Goal: Task Accomplishment & Management: Manage account settings

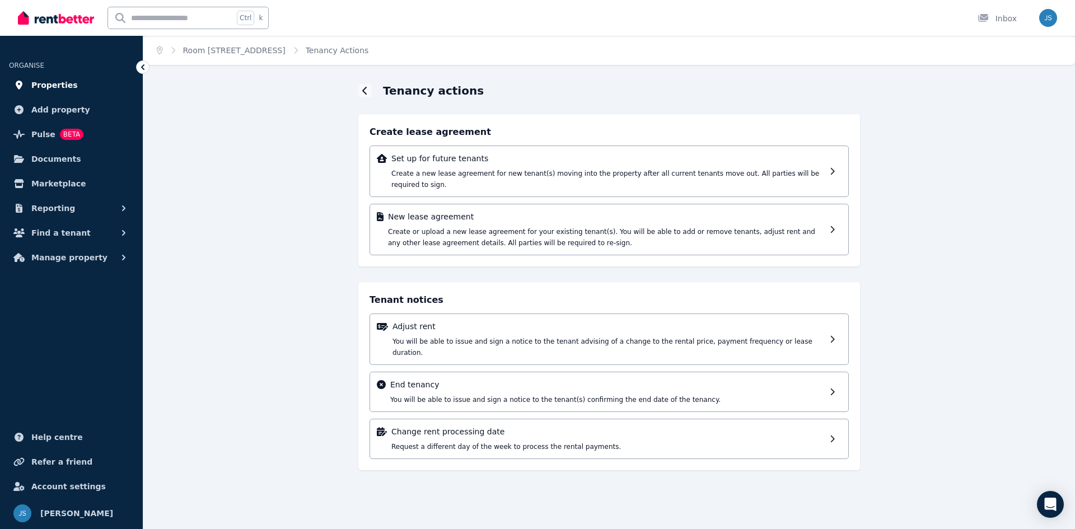
click at [69, 92] on link "Properties" at bounding box center [71, 85] width 125 height 22
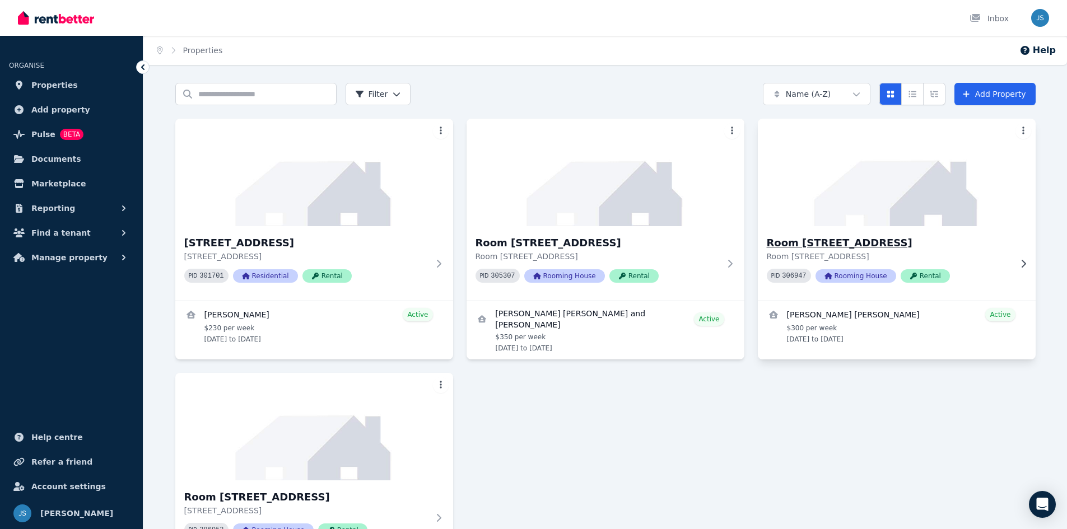
click at [865, 227] on div "Room [STREET_ADDRESS] PID 306947 Rooming House Rental" at bounding box center [897, 263] width 278 height 74
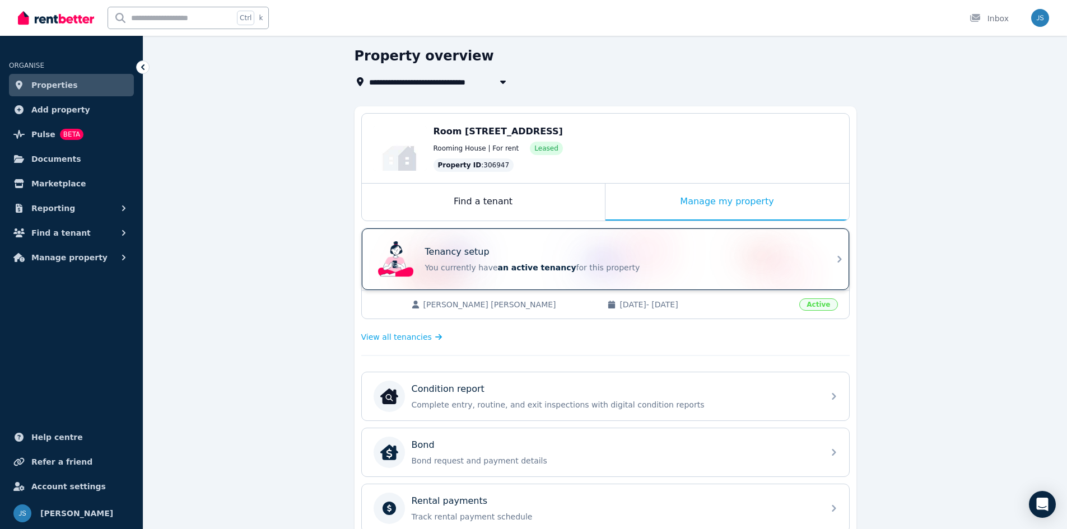
scroll to position [168, 0]
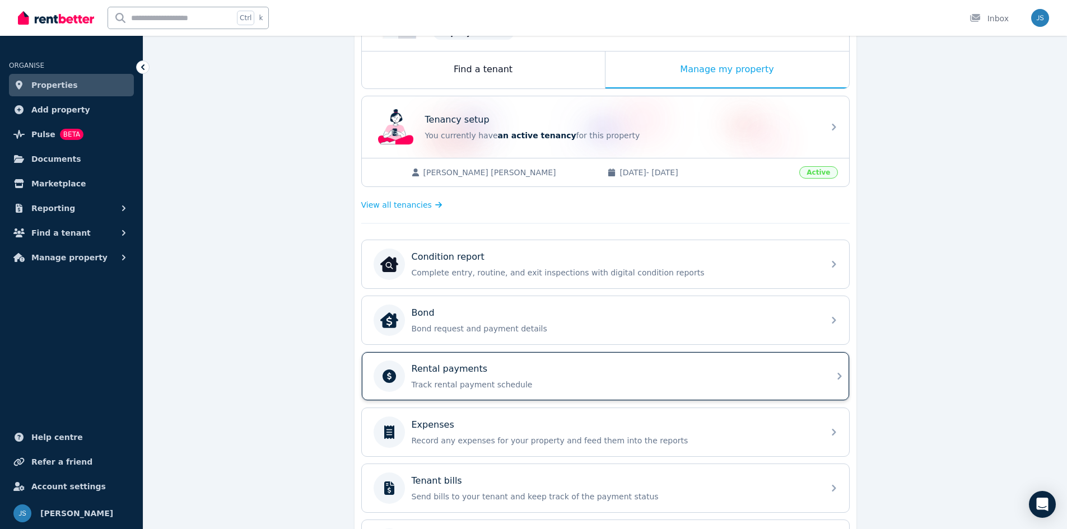
click at [520, 375] on div "Rental payments" at bounding box center [615, 368] width 406 height 13
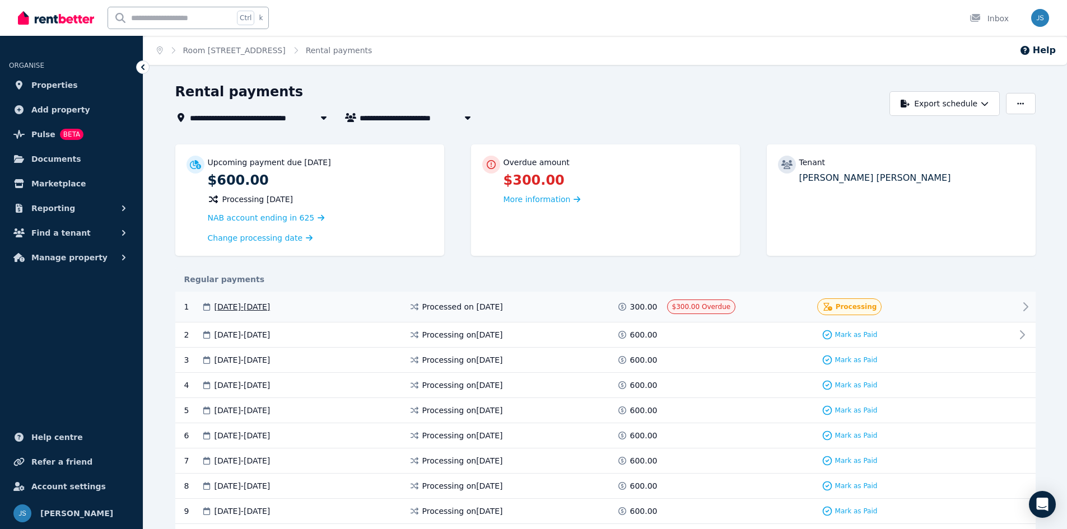
click at [999, 309] on div at bounding box center [981, 307] width 67 height 17
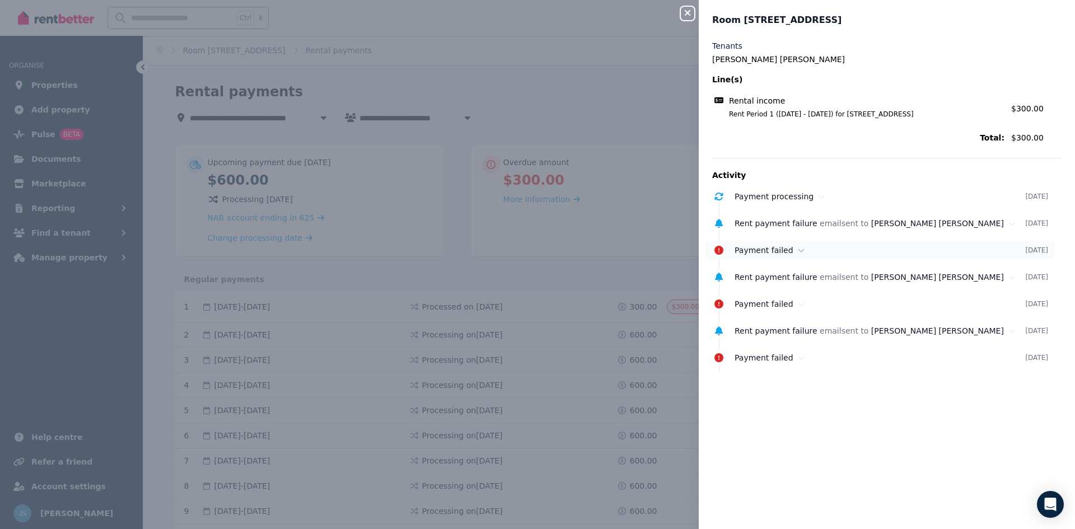
click at [766, 251] on span "Payment failed" at bounding box center [764, 250] width 59 height 9
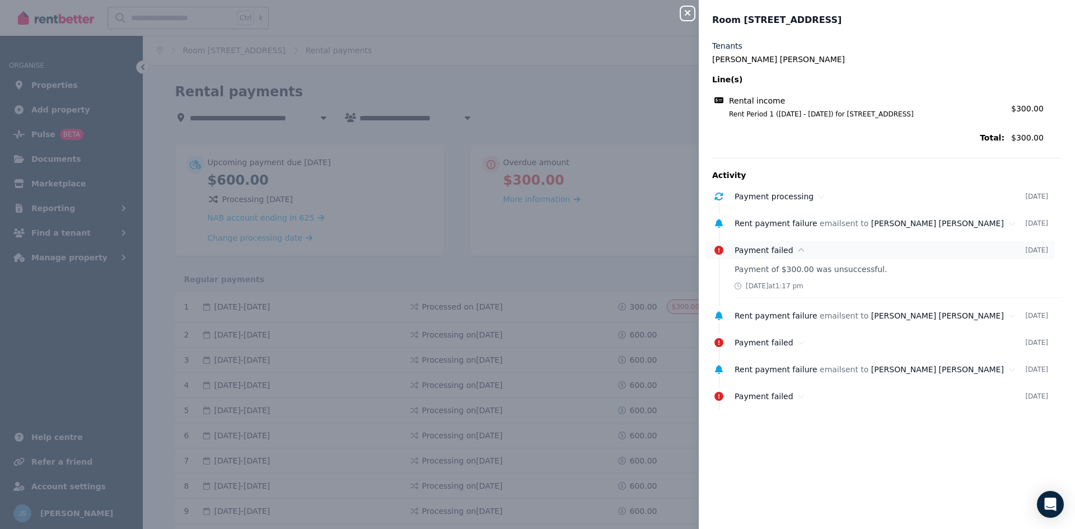
click at [766, 251] on span "Payment failed" at bounding box center [764, 250] width 59 height 9
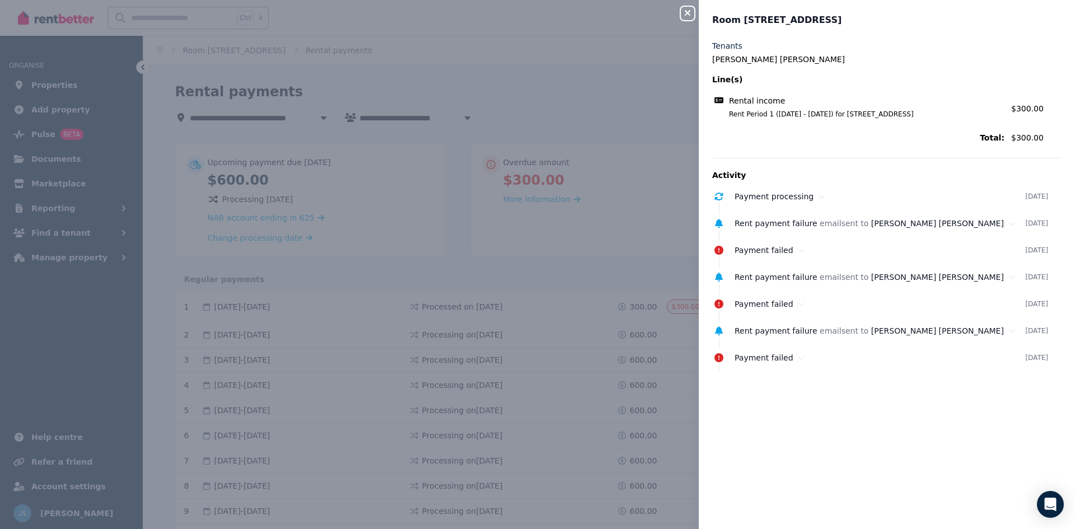
click at [691, 8] on button "Close panel" at bounding box center [687, 13] width 13 height 13
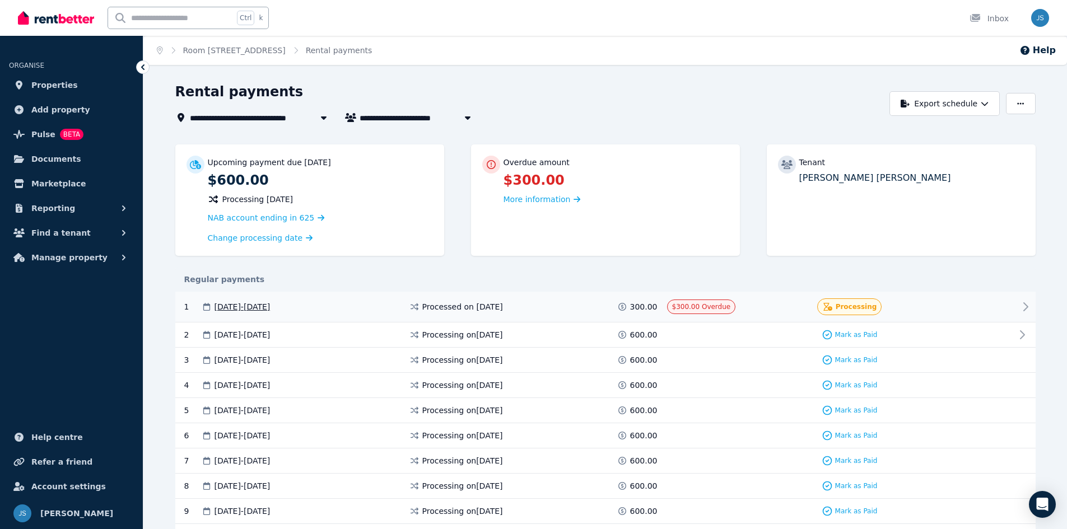
click at [236, 306] on span "[DATE] - [DATE]" at bounding box center [243, 306] width 56 height 11
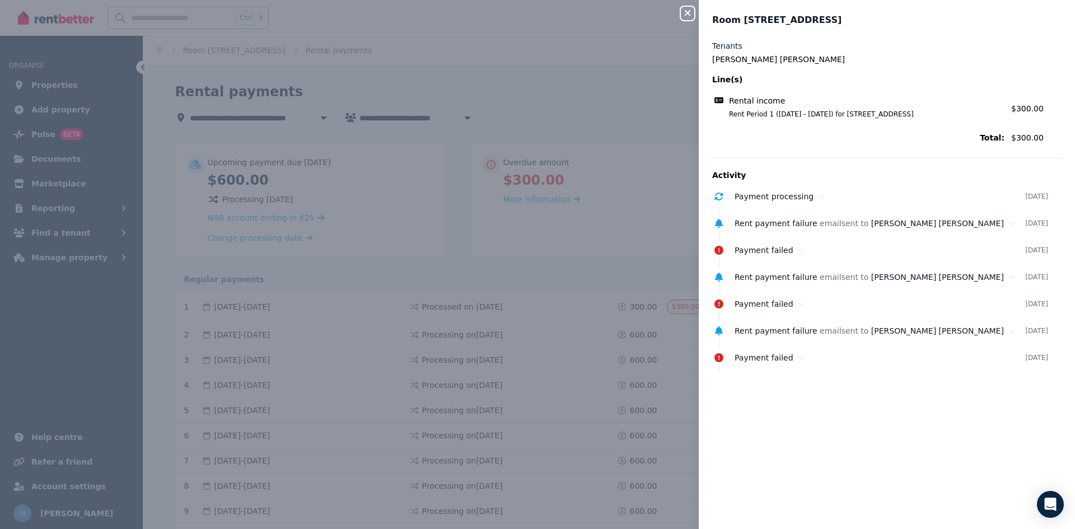
click at [681, 16] on icon "button" at bounding box center [687, 12] width 13 height 9
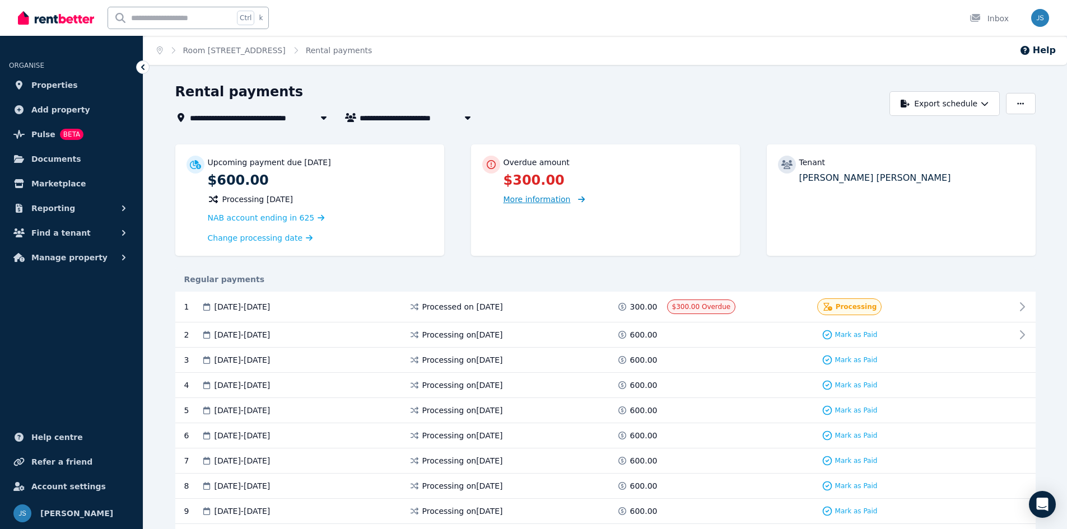
click at [551, 201] on span "More information" at bounding box center [537, 199] width 67 height 9
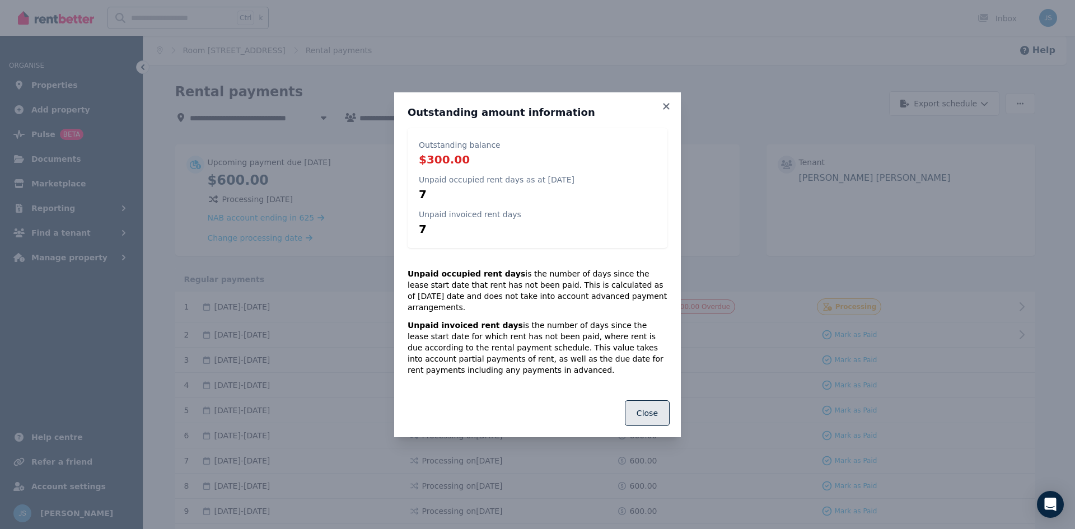
click at [658, 409] on button "Close" at bounding box center [647, 413] width 45 height 26
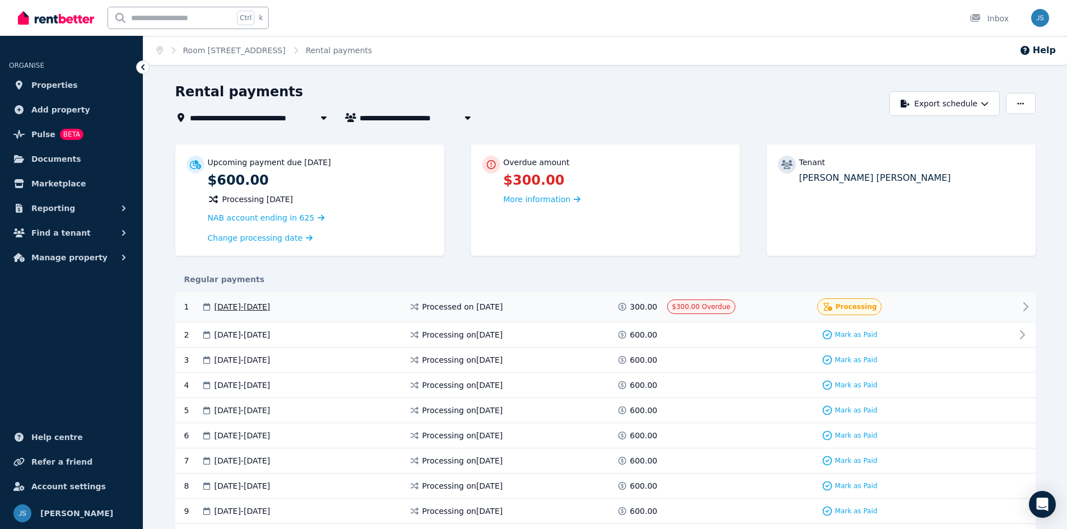
click at [845, 306] on span "Processing" at bounding box center [856, 306] width 41 height 9
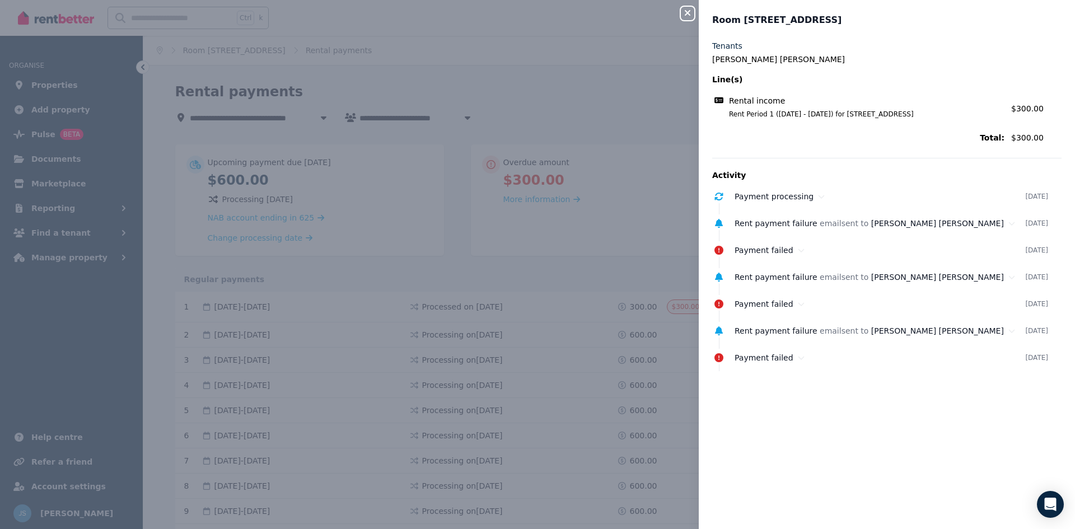
drag, startPoint x: 735, startPoint y: 111, endPoint x: 746, endPoint y: 109, distance: 10.9
click at [736, 111] on span "Rent Period 1 ([DATE] - [DATE]) for [STREET_ADDRESS]" at bounding box center [860, 114] width 289 height 9
drag, startPoint x: 768, startPoint y: 107, endPoint x: 822, endPoint y: 113, distance: 54.1
click at [777, 108] on div "Rental income Rent Period 1 ([DATE] - [DATE]) for [STREET_ADDRESS]" at bounding box center [858, 107] width 292 height 24
drag, startPoint x: 930, startPoint y: 124, endPoint x: 993, endPoint y: 123, distance: 62.8
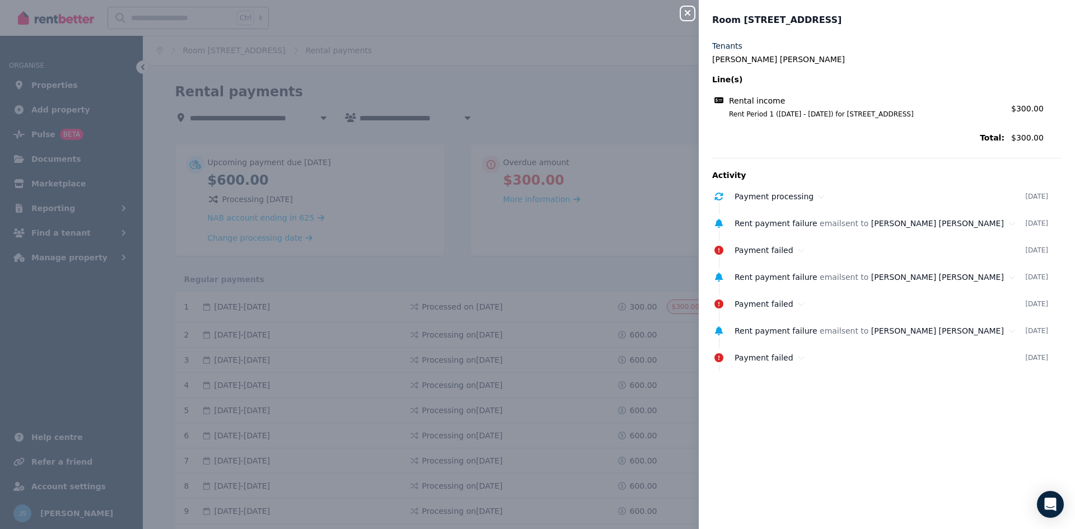
click at [937, 124] on div "Tenants [PERSON_NAME] [PERSON_NAME] Begman Line(s) Rental income Rent Period 1 …" at bounding box center [887, 93] width 350 height 106
click at [1012, 140] on span "$300.00" at bounding box center [1037, 137] width 50 height 11
click at [758, 198] on span "Payment processing" at bounding box center [774, 196] width 79 height 9
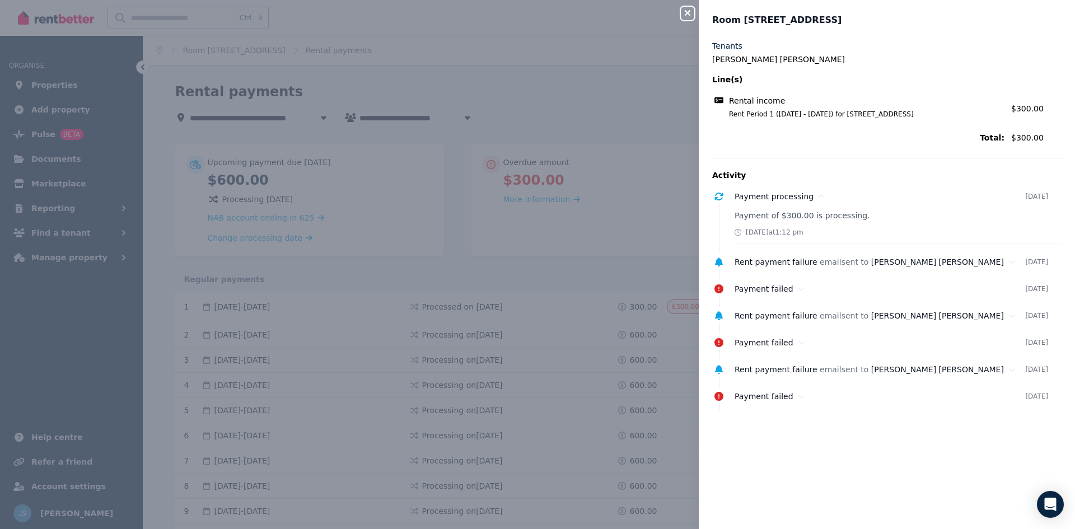
click at [771, 240] on div "Payment of $300.00 is processing. [DATE] 1:12 pm" at bounding box center [898, 227] width 327 height 34
click at [753, 223] on div "Payment of $300.00 is processing. [DATE] 1:12 pm" at bounding box center [898, 227] width 327 height 34
click at [802, 196] on span "Payment processing" at bounding box center [774, 196] width 79 height 9
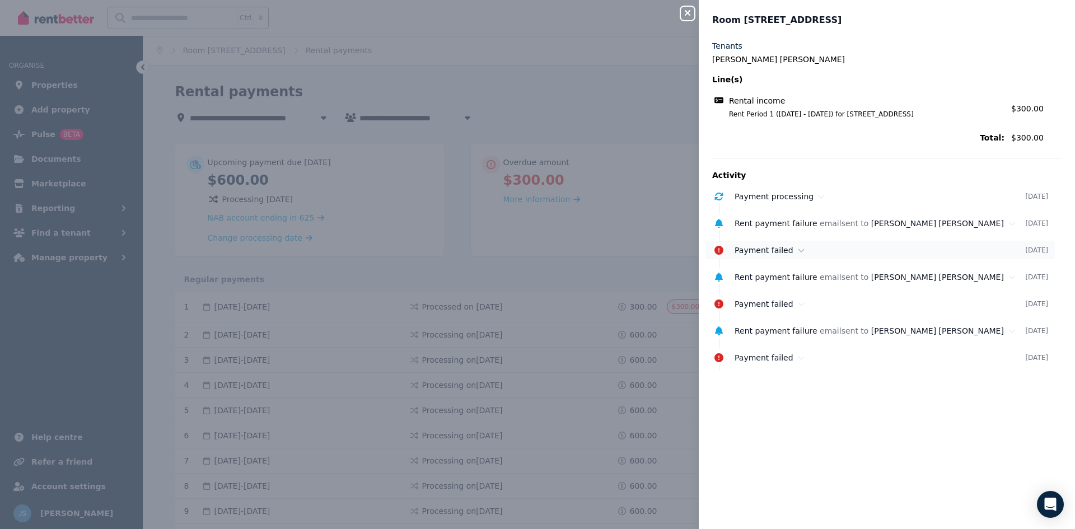
click at [748, 246] on span "Payment failed" at bounding box center [764, 250] width 59 height 9
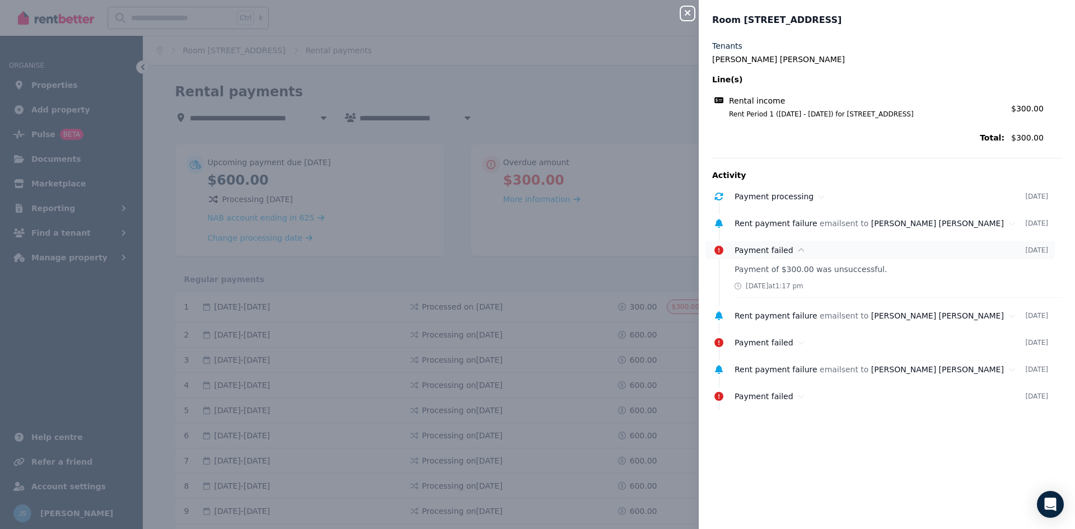
click at [777, 248] on span "Payment failed" at bounding box center [764, 250] width 59 height 9
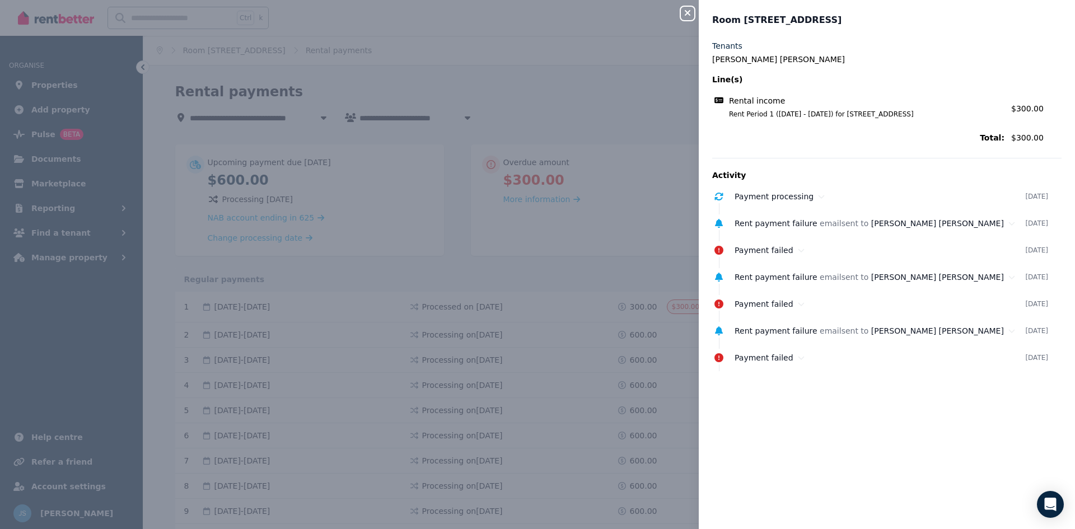
click at [691, 18] on button "Close panel" at bounding box center [687, 13] width 13 height 13
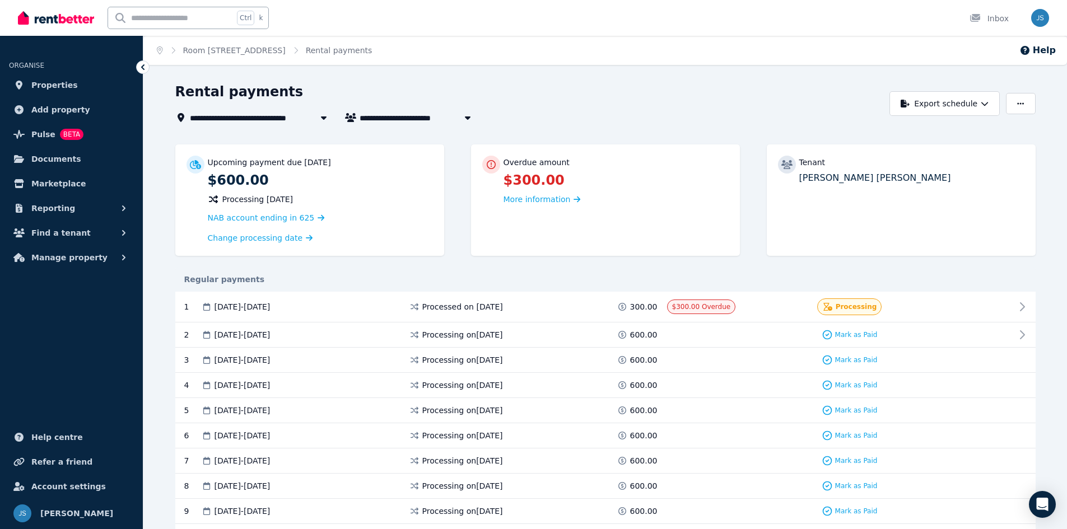
drag, startPoint x: 533, startPoint y: 304, endPoint x: 480, endPoint y: 279, distance: 58.4
click at [480, 279] on div "Regular payments" at bounding box center [605, 279] width 860 height 11
click at [570, 211] on div "Overdue amount $300.00 More information" at bounding box center [605, 200] width 269 height 111
click at [559, 197] on span "More information" at bounding box center [537, 199] width 67 height 9
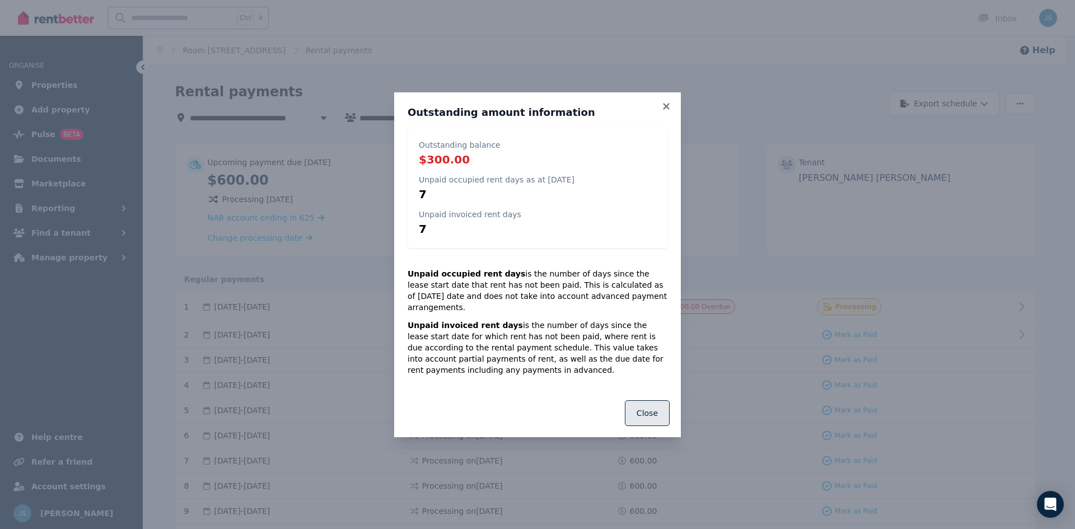
click at [649, 407] on button "Close" at bounding box center [647, 413] width 45 height 26
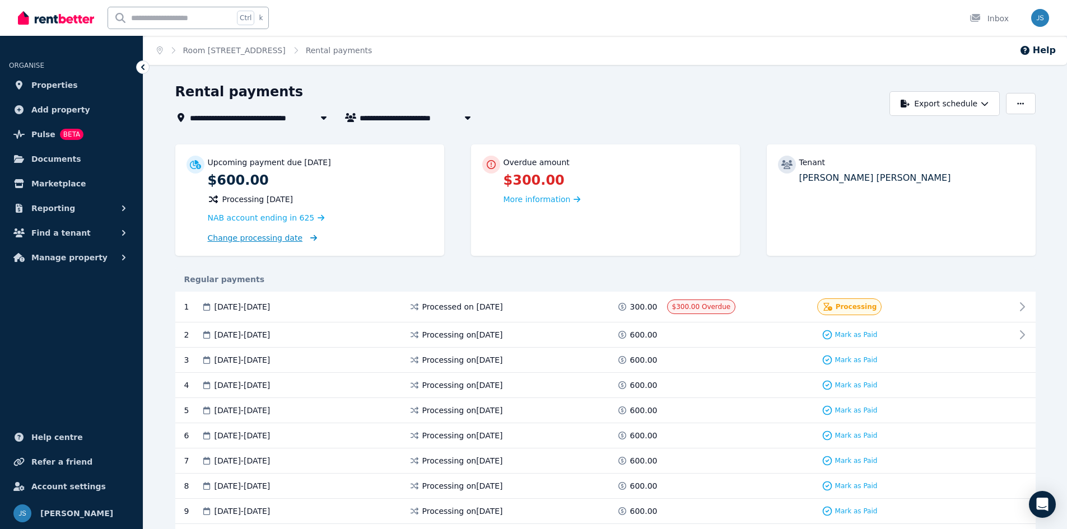
click at [280, 243] on span "Change processing date" at bounding box center [255, 237] width 95 height 11
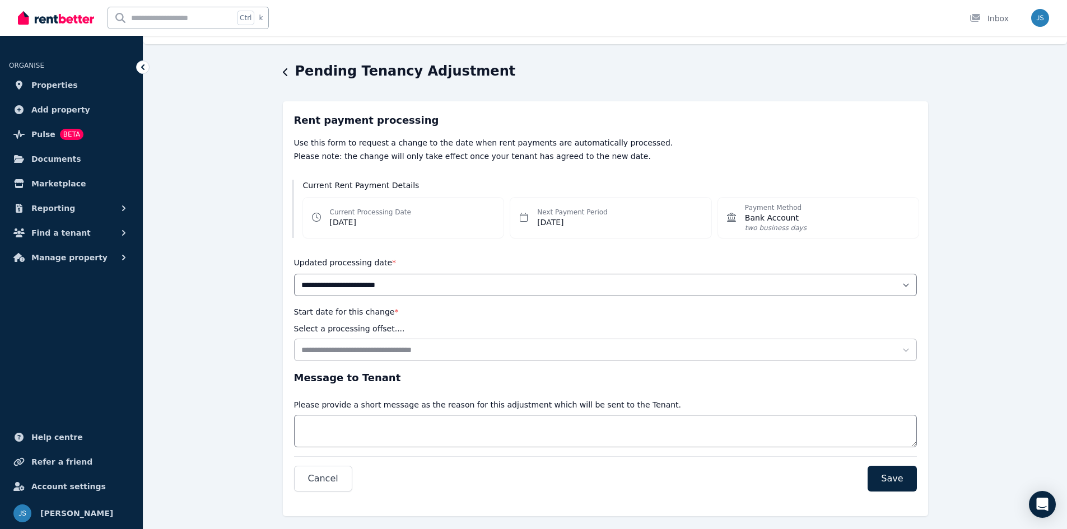
scroll to position [39, 0]
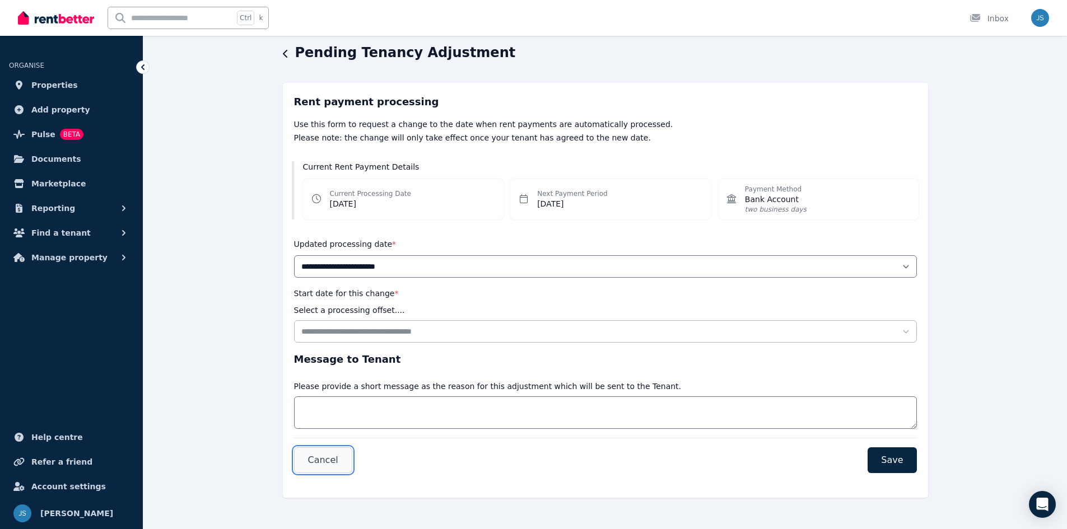
click at [311, 451] on button "Cancel" at bounding box center [323, 461] width 58 height 26
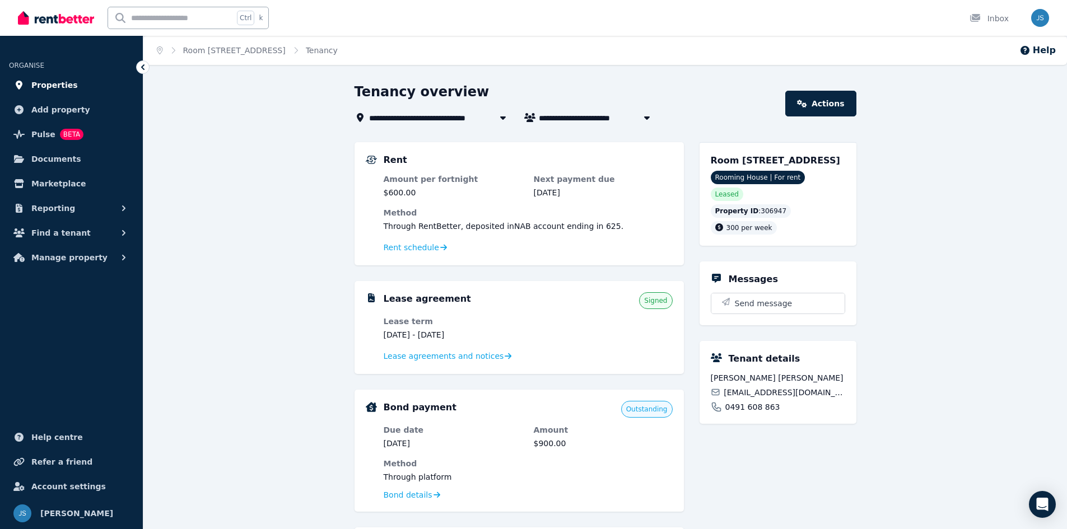
click at [54, 94] on link "Properties" at bounding box center [71, 85] width 125 height 22
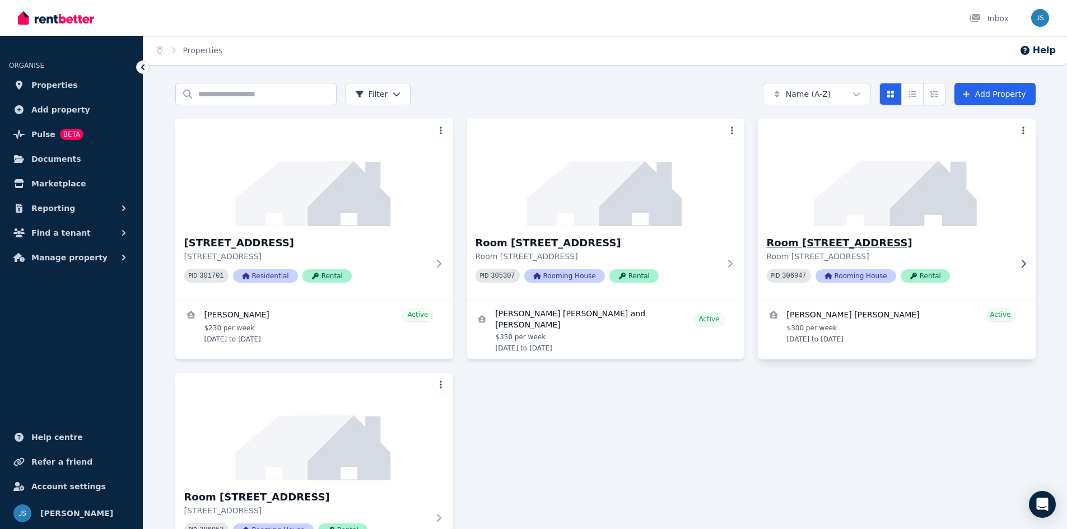
click at [788, 208] on img at bounding box center [897, 172] width 292 height 113
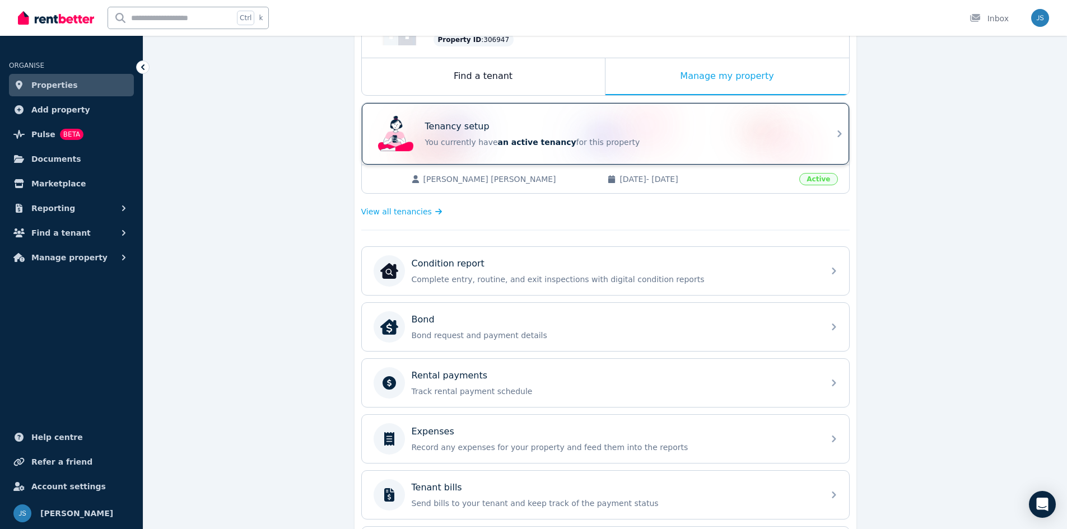
scroll to position [168, 0]
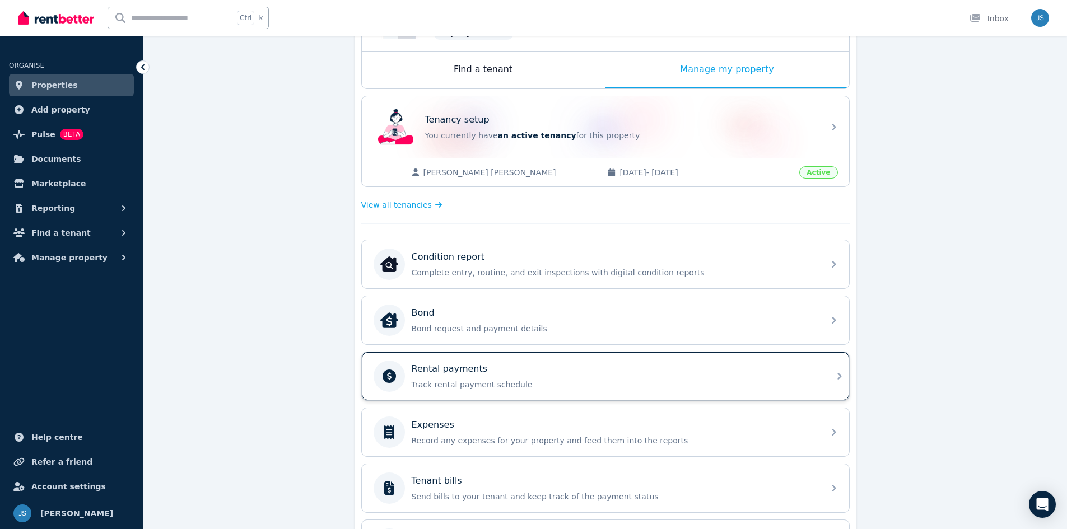
click at [496, 371] on div "Rental payments" at bounding box center [615, 368] width 406 height 13
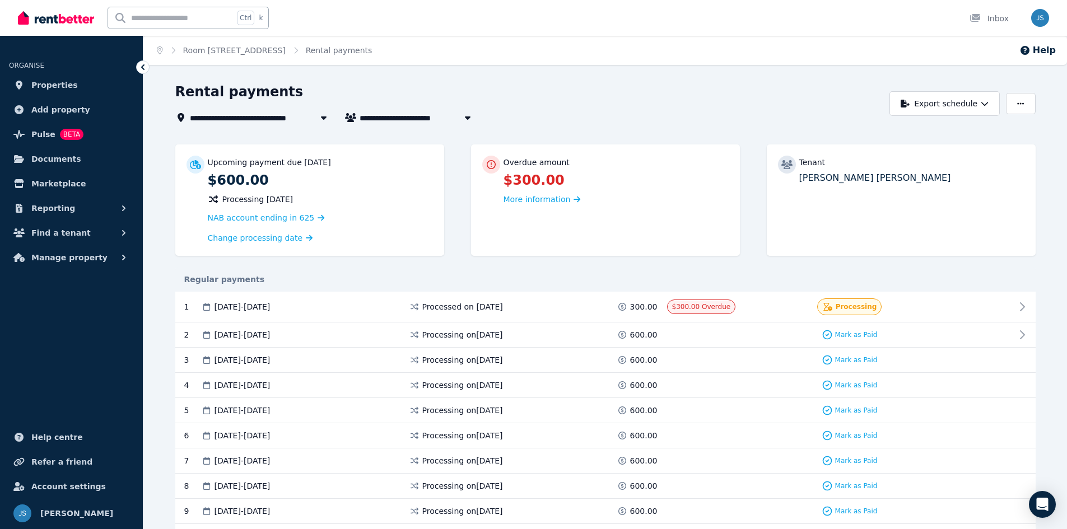
click at [955, 119] on header "**********" at bounding box center [605, 103] width 860 height 41
click at [956, 93] on button "Export schedule" at bounding box center [944, 103] width 110 height 25
click at [1021, 110] on button "button" at bounding box center [1020, 103] width 29 height 21
click at [636, 199] on div "More information" at bounding box center [616, 199] width 225 height 13
click at [269, 310] on span "[DATE] - [DATE]" at bounding box center [243, 306] width 56 height 11
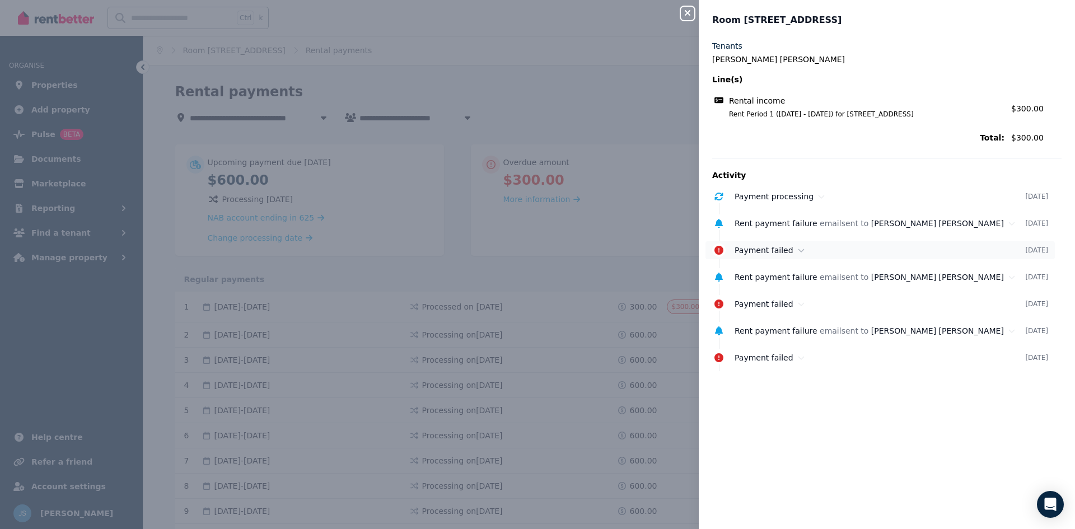
click at [718, 250] on icon at bounding box center [719, 250] width 9 height 9
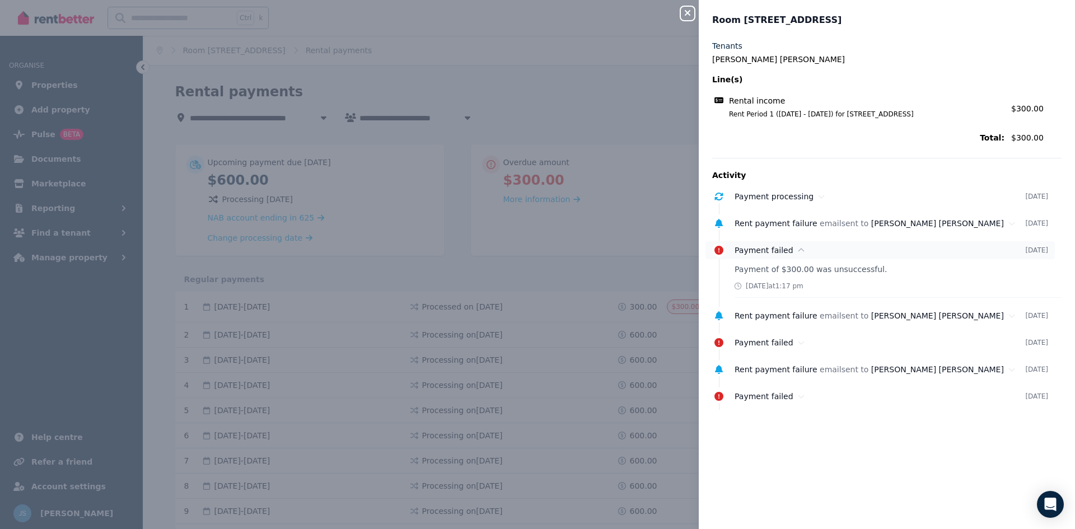
click at [718, 250] on icon at bounding box center [719, 250] width 9 height 9
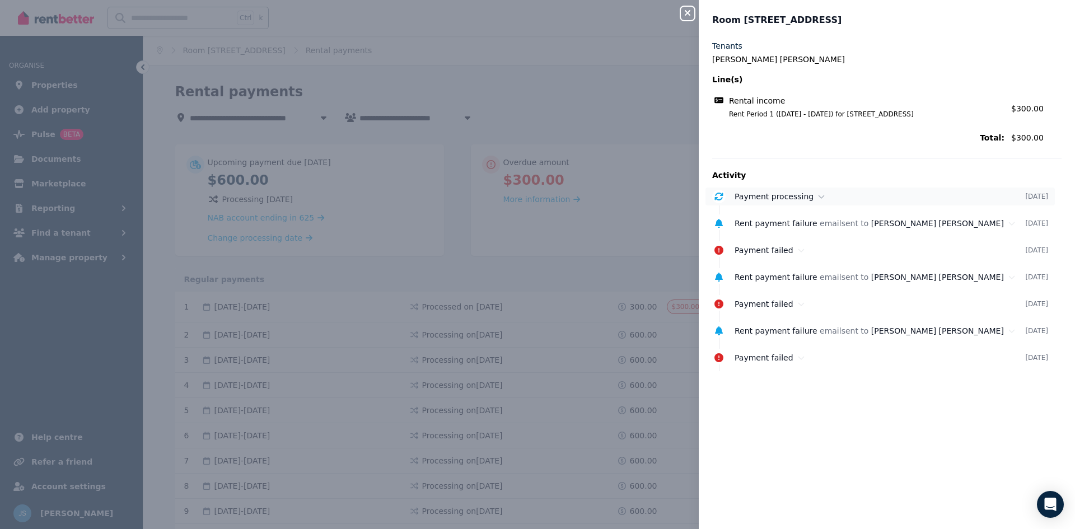
click at [743, 201] on span "Payment processing" at bounding box center [774, 196] width 79 height 9
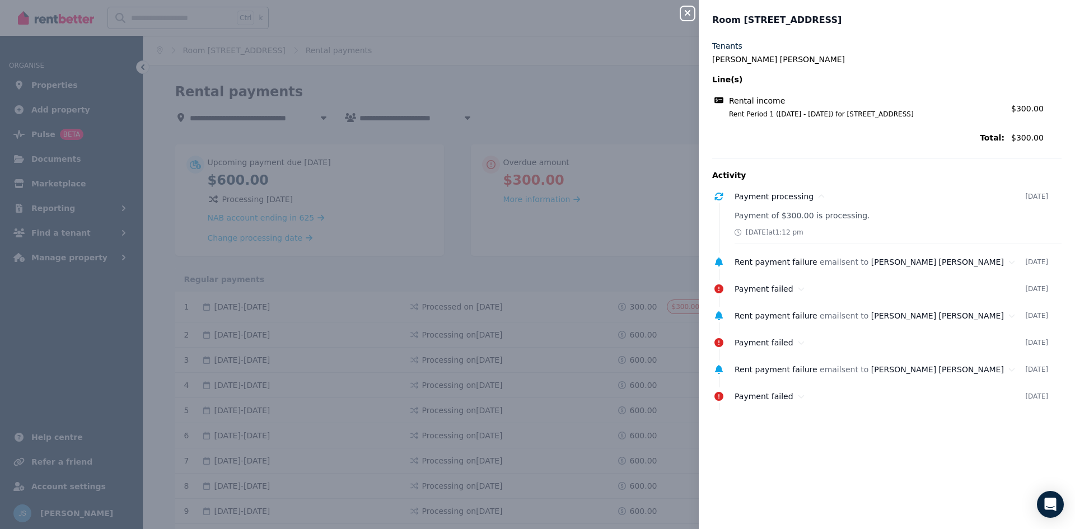
drag, startPoint x: 735, startPoint y: 238, endPoint x: 740, endPoint y: 232, distance: 7.9
click at [734, 238] on div "Payment processing [DATE] Payment of $300.00 is processing. [DATE] 1:12 pm" at bounding box center [887, 216] width 350 height 57
click at [741, 232] on icon at bounding box center [738, 232] width 7 height 7
click at [756, 232] on div "[DATE] 1:12 pm" at bounding box center [769, 232] width 69 height 9
drag, startPoint x: 779, startPoint y: 234, endPoint x: 797, endPoint y: 234, distance: 17.9
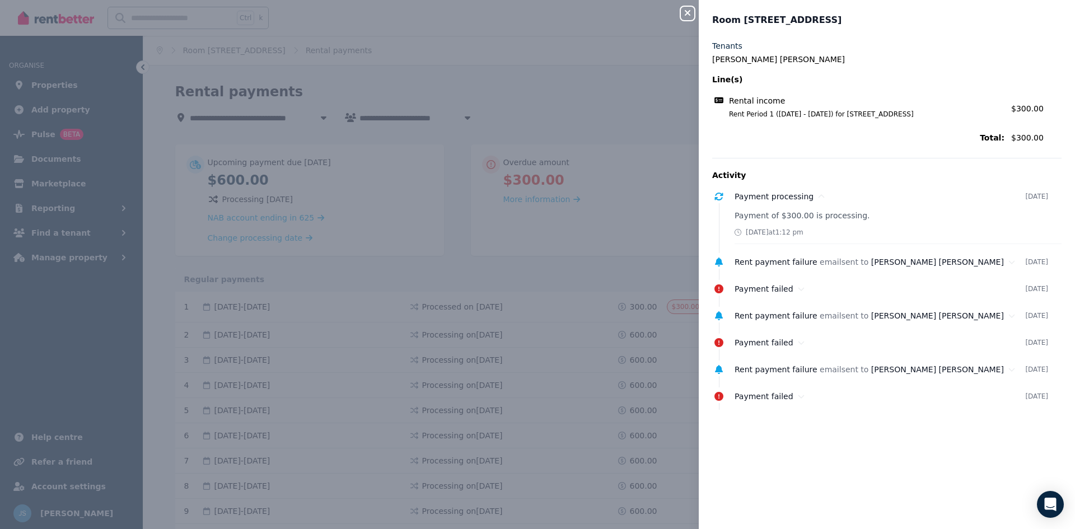
click at [791, 234] on span "[DATE] 1:12 pm" at bounding box center [775, 232] width 58 height 9
click at [851, 227] on div "Payment of $300.00 is processing. [DATE] 1:12 pm" at bounding box center [898, 227] width 327 height 34
click at [691, 10] on icon "button" at bounding box center [687, 12] width 13 height 9
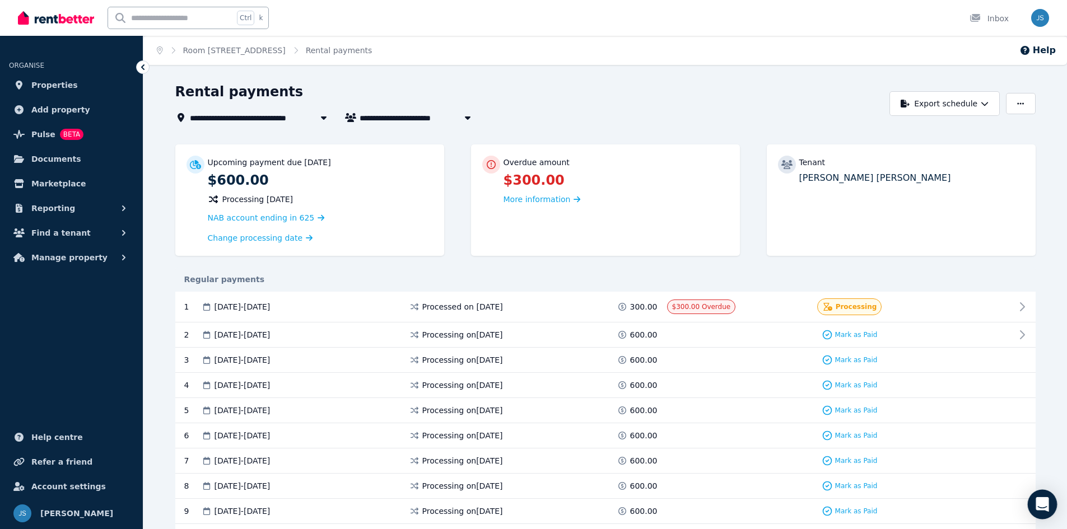
click at [1044, 497] on div "Open Intercom Messenger" at bounding box center [1043, 505] width 30 height 30
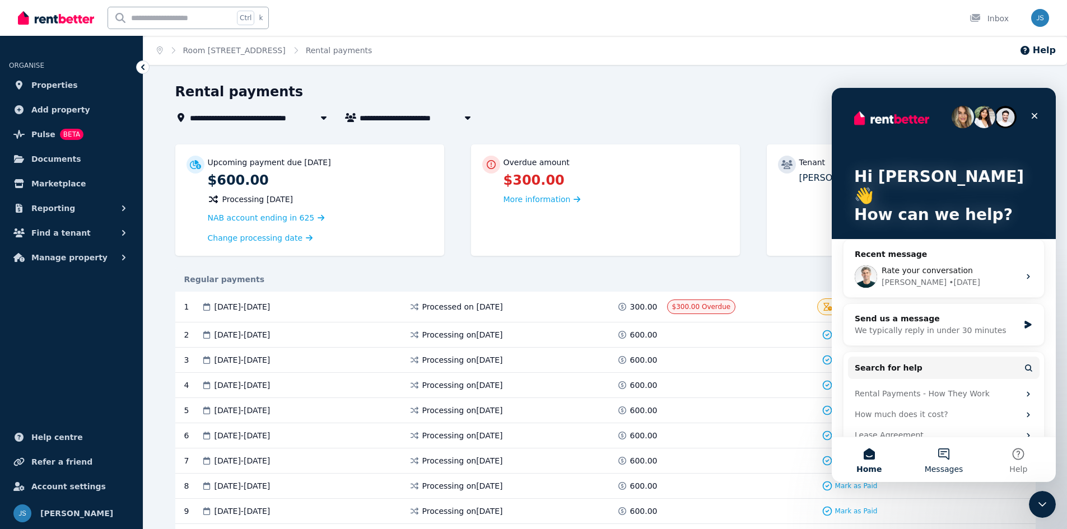
click at [949, 452] on button "Messages" at bounding box center [943, 459] width 74 height 45
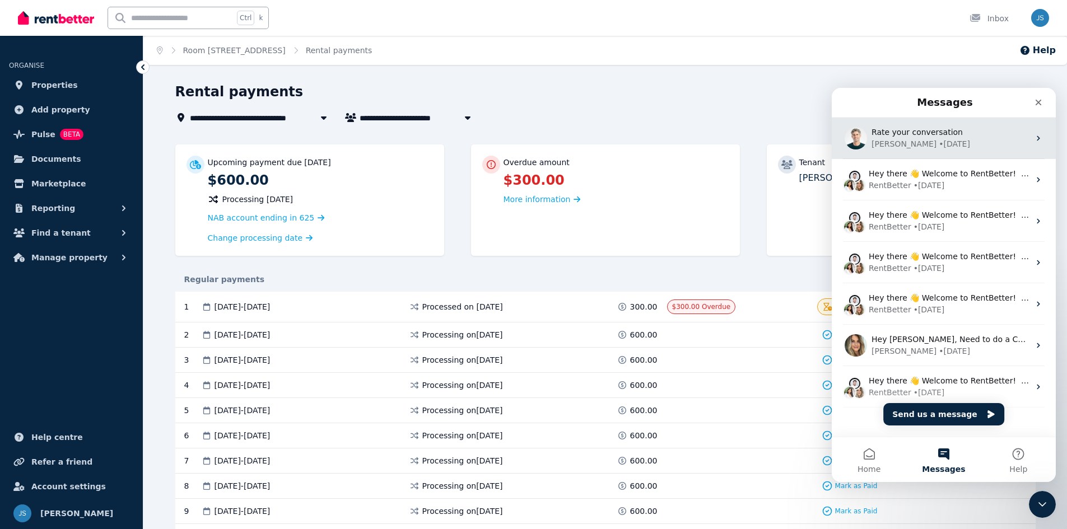
click at [912, 152] on div "Rate your conversation [PERSON_NAME] • [DATE]" at bounding box center [944, 138] width 224 height 41
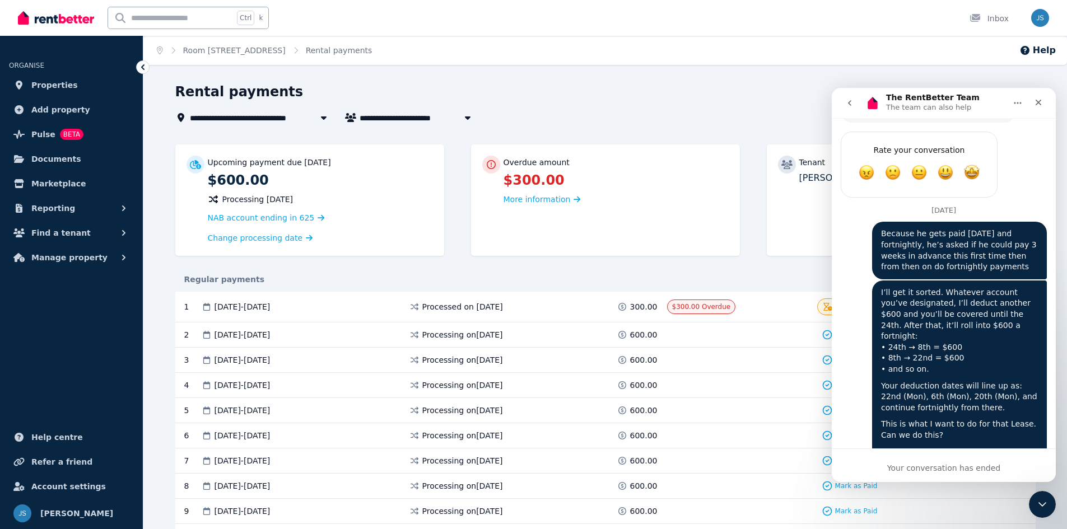
scroll to position [3716, 0]
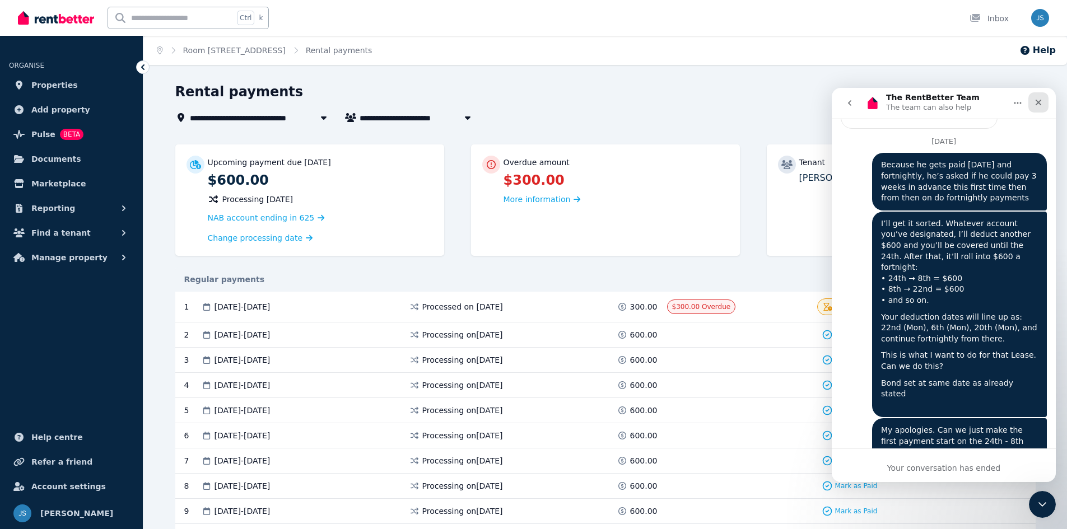
click at [1031, 104] on div "Close" at bounding box center [1038, 102] width 20 height 20
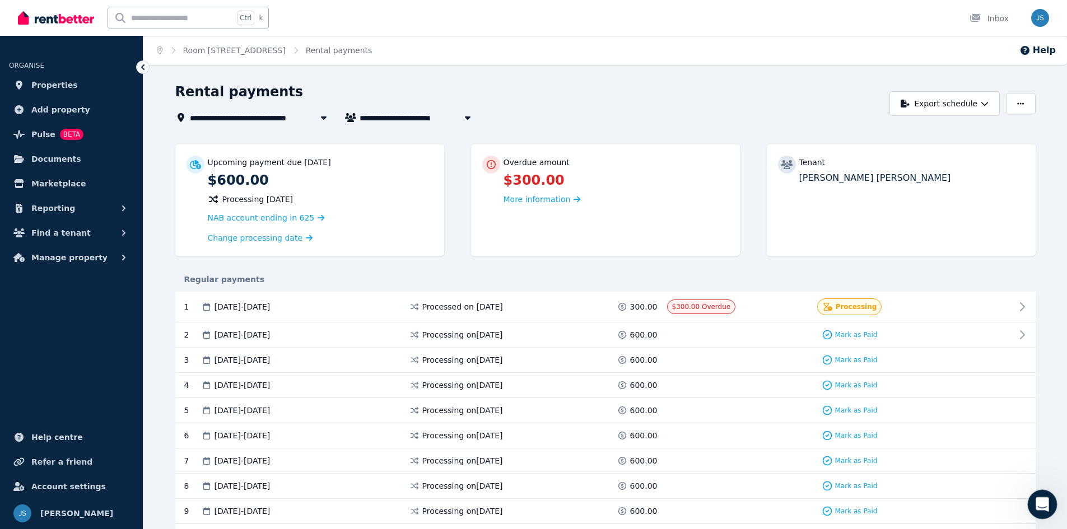
click at [1038, 504] on icon "Open Intercom Messenger" at bounding box center [1041, 503] width 18 height 18
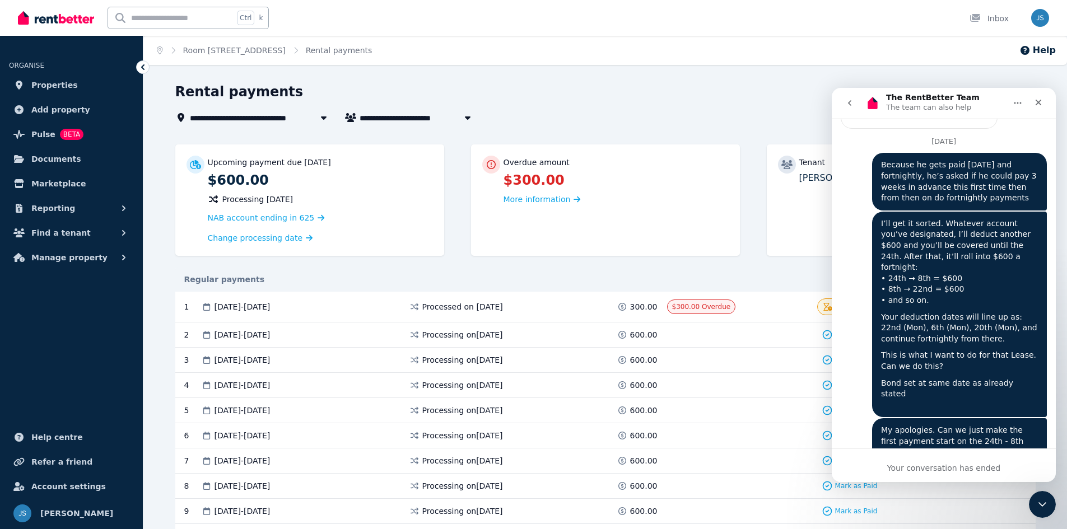
click at [853, 102] on icon "go back" at bounding box center [849, 103] width 9 height 9
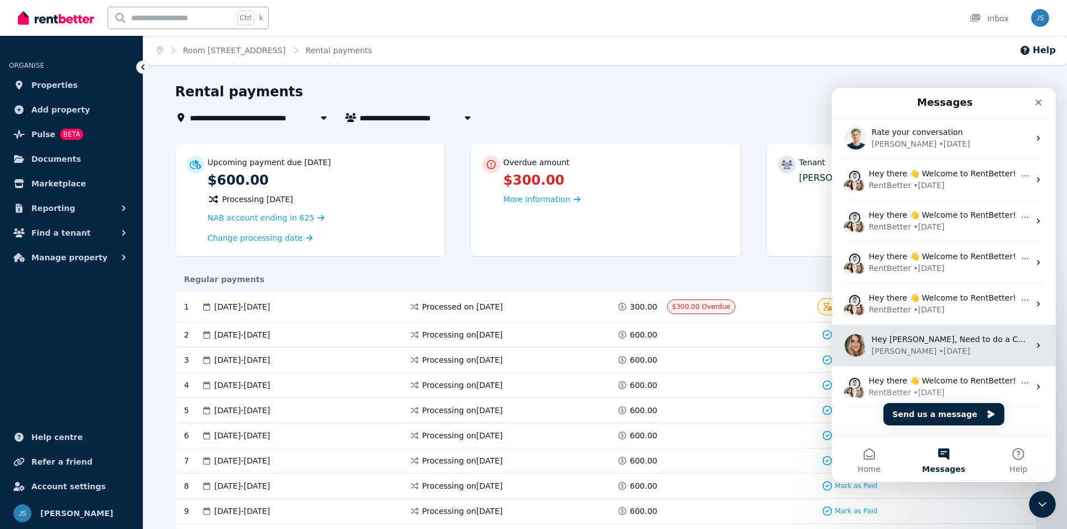
scroll to position [0, 0]
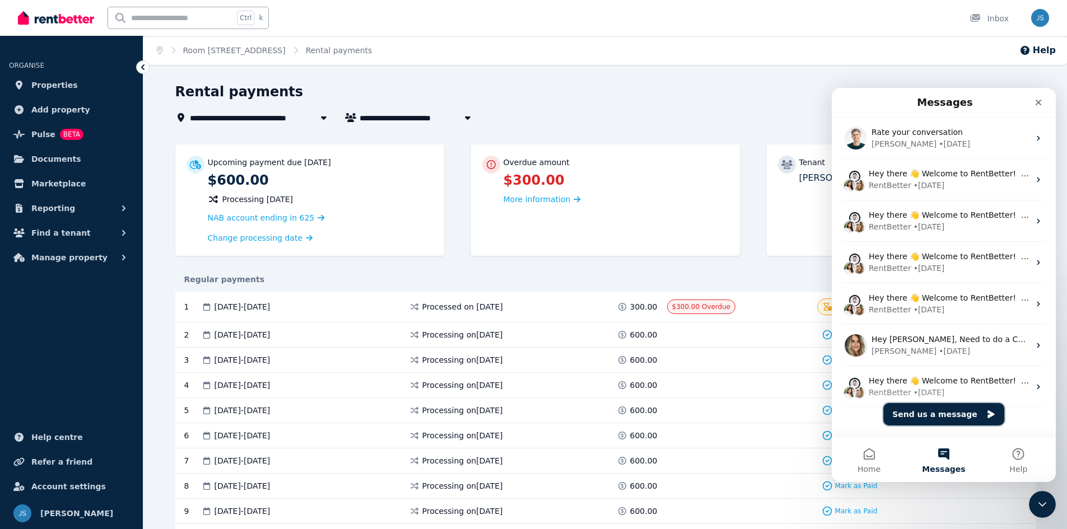
click at [925, 412] on button "Send us a message" at bounding box center [943, 414] width 121 height 22
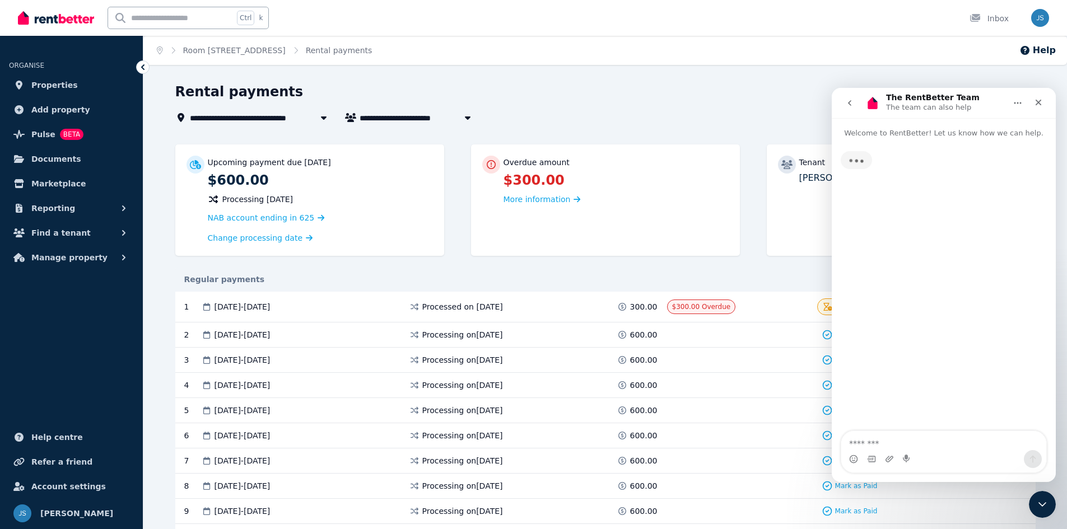
click at [908, 442] on textarea "Message…" at bounding box center [943, 440] width 205 height 19
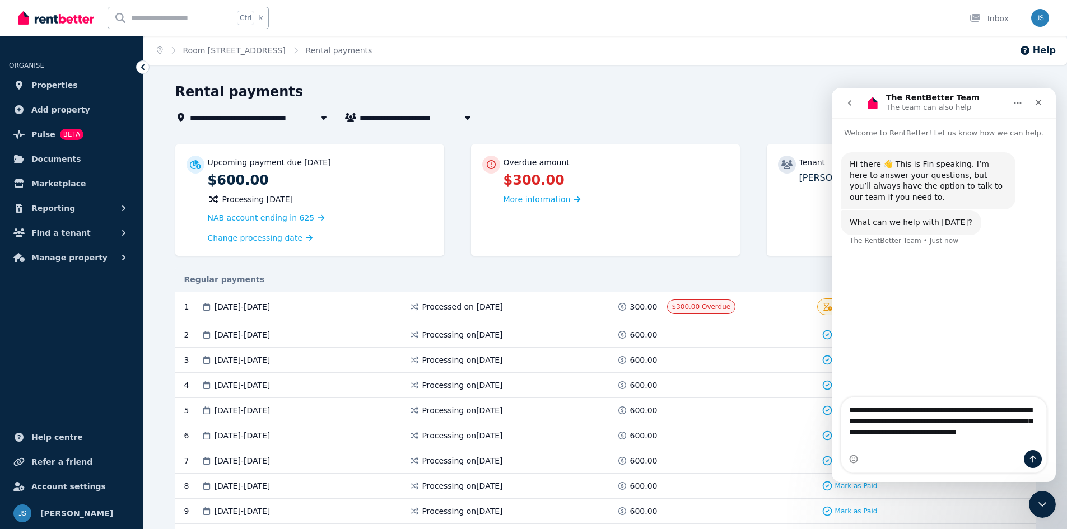
type textarea "**********"
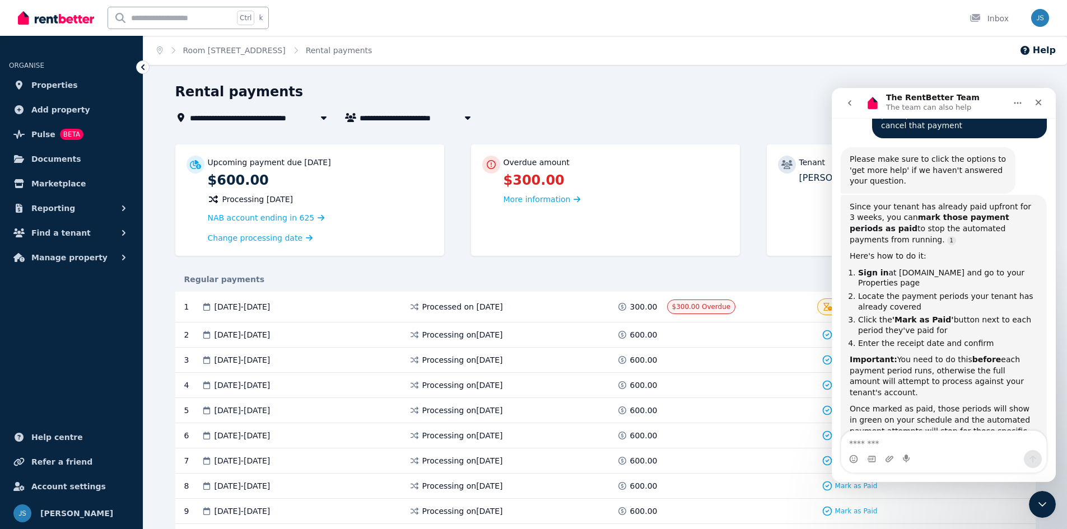
scroll to position [209, 0]
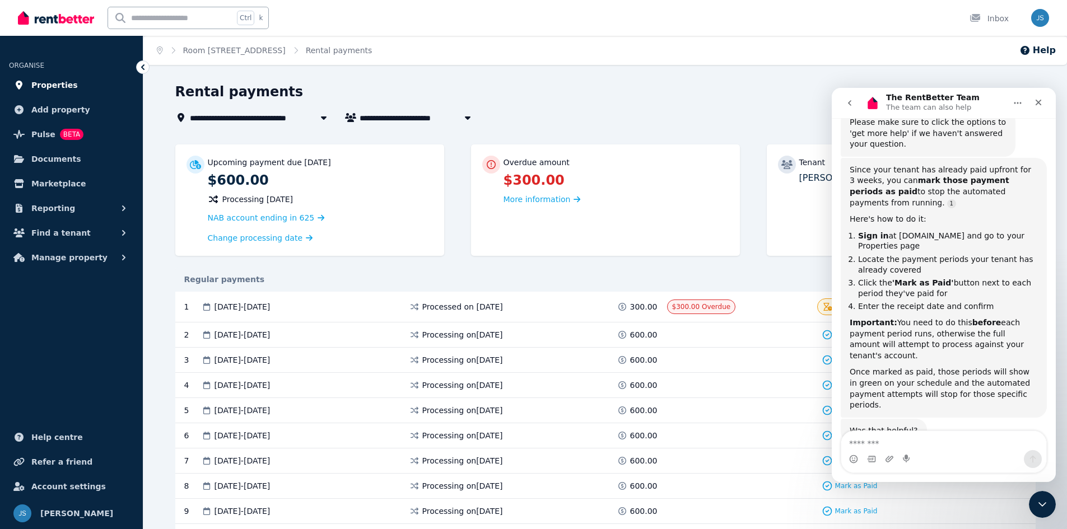
click at [34, 88] on span "Properties" at bounding box center [54, 84] width 46 height 13
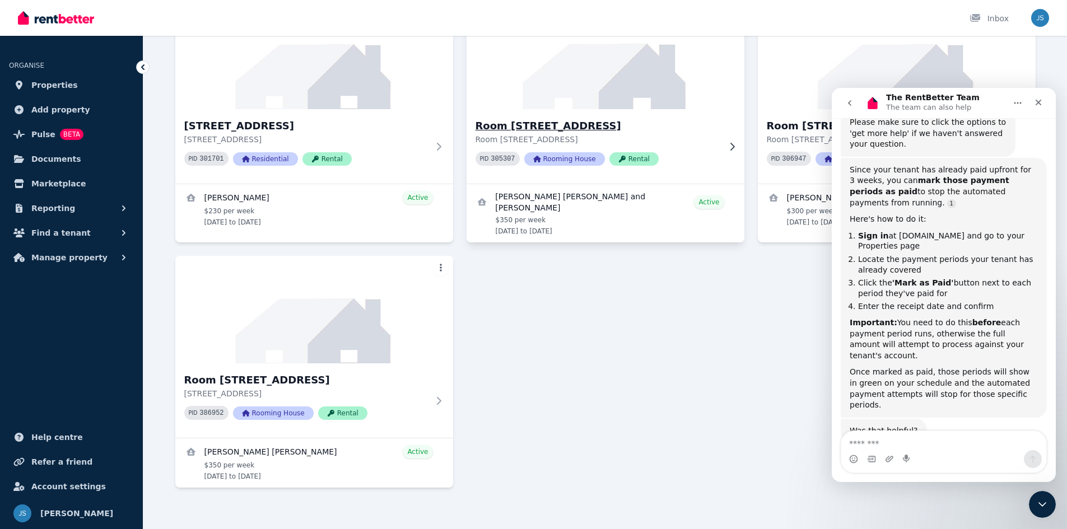
scroll to position [118, 0]
click at [1041, 98] on icon "Close" at bounding box center [1038, 102] width 9 height 9
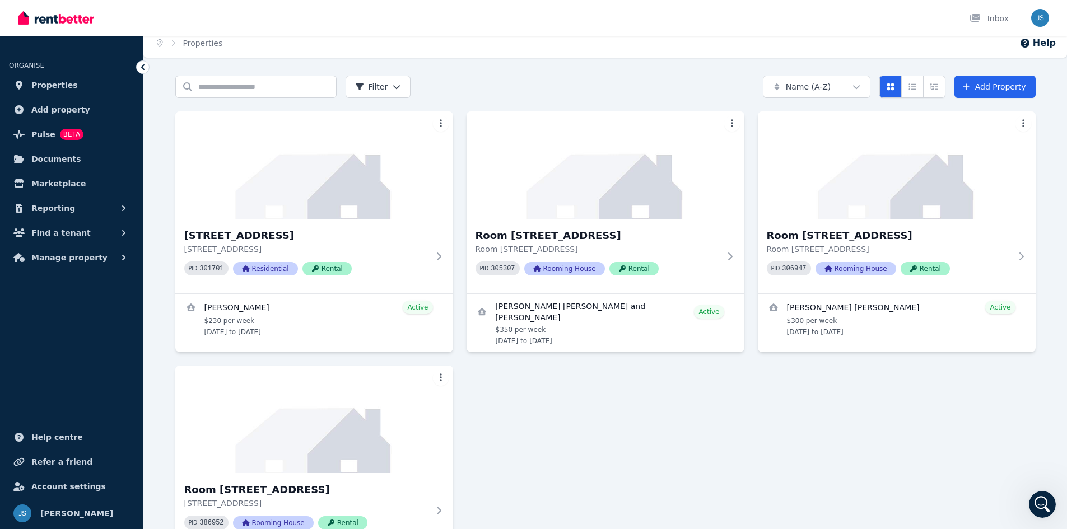
scroll to position [0, 0]
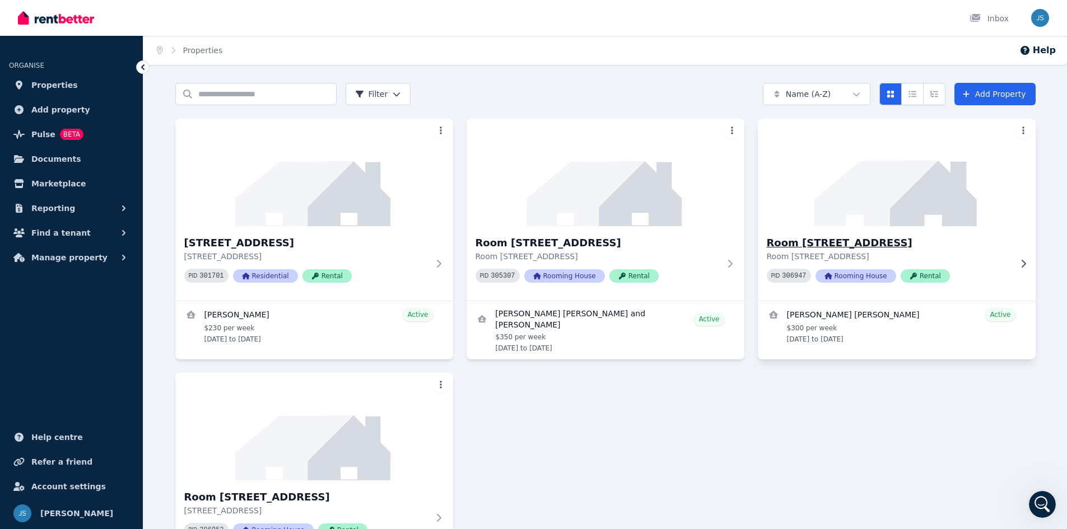
click at [817, 194] on img at bounding box center [897, 172] width 292 height 113
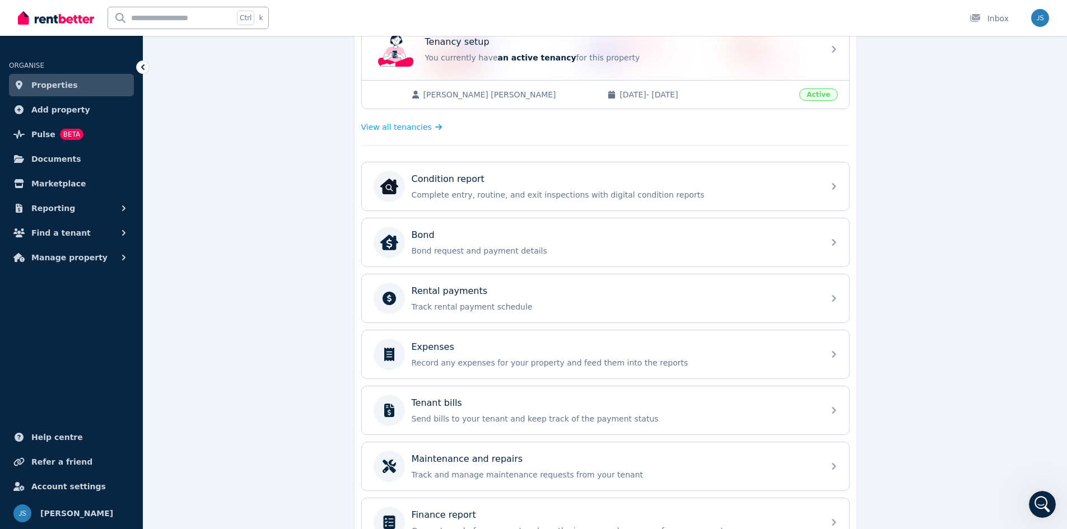
scroll to position [280, 0]
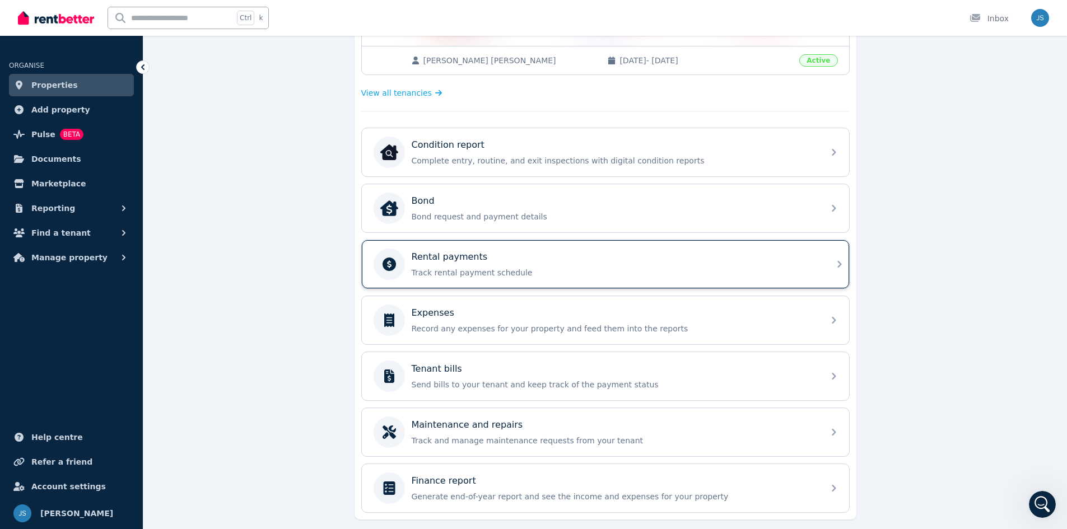
click at [473, 264] on div "Rental payments Track rental payment schedule" at bounding box center [615, 264] width 406 height 28
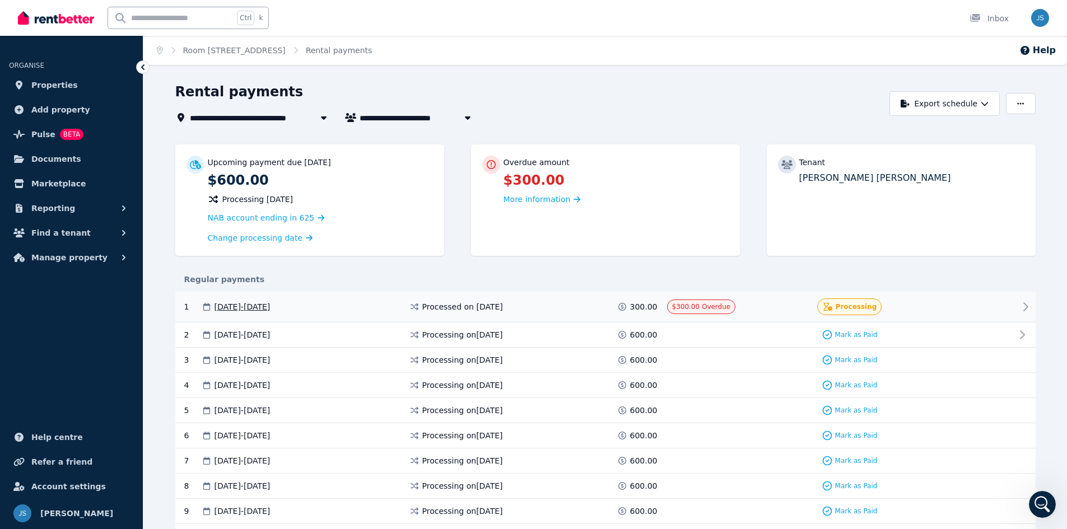
click at [968, 308] on div at bounding box center [981, 307] width 67 height 17
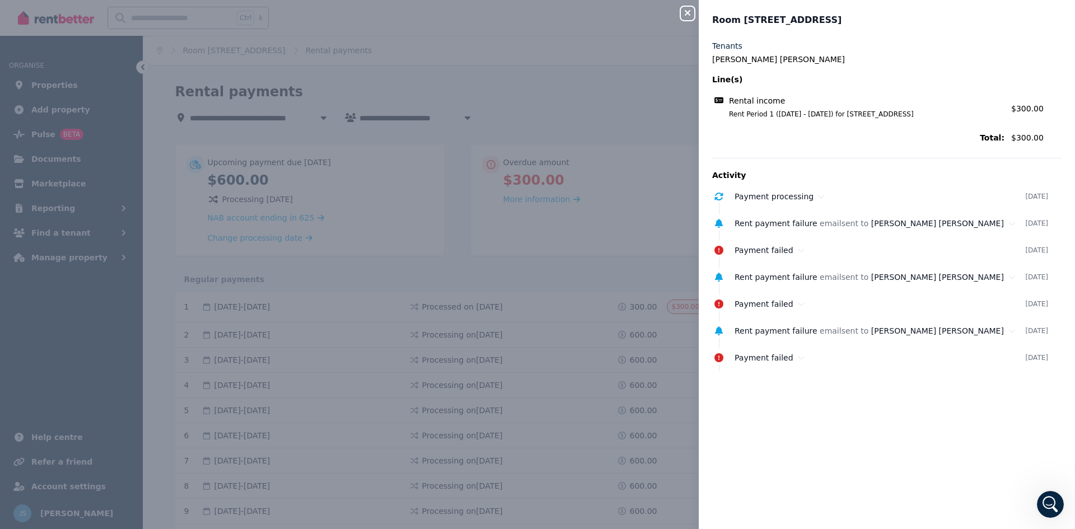
click at [686, 10] on icon "button" at bounding box center [687, 12] width 13 height 9
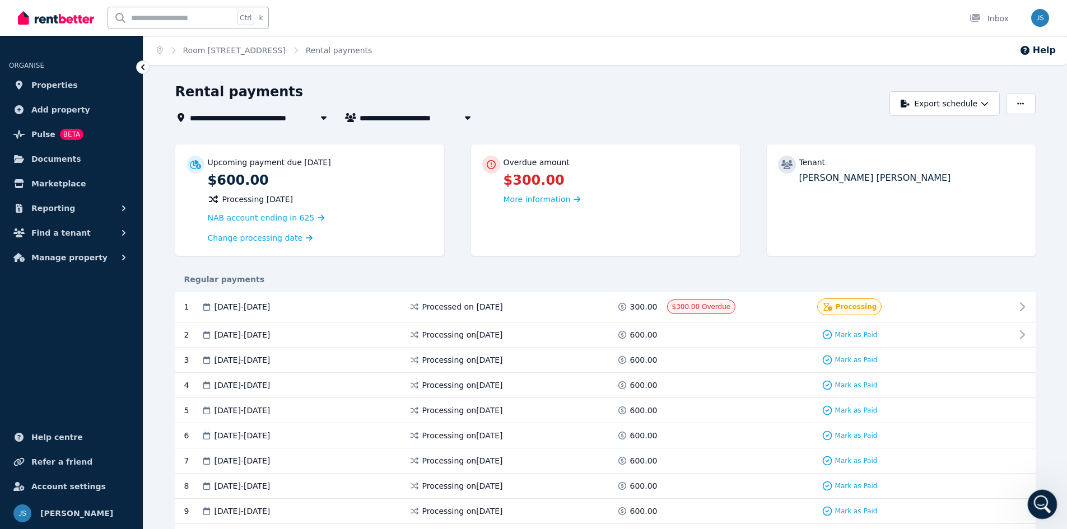
click at [1045, 504] on icon "Open Intercom Messenger" at bounding box center [1041, 503] width 18 height 18
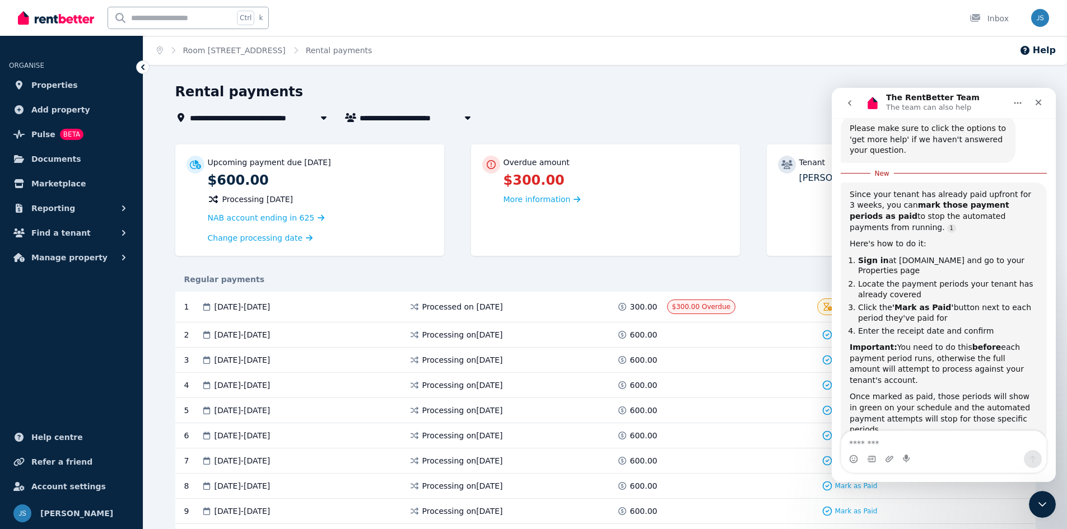
scroll to position [228, 0]
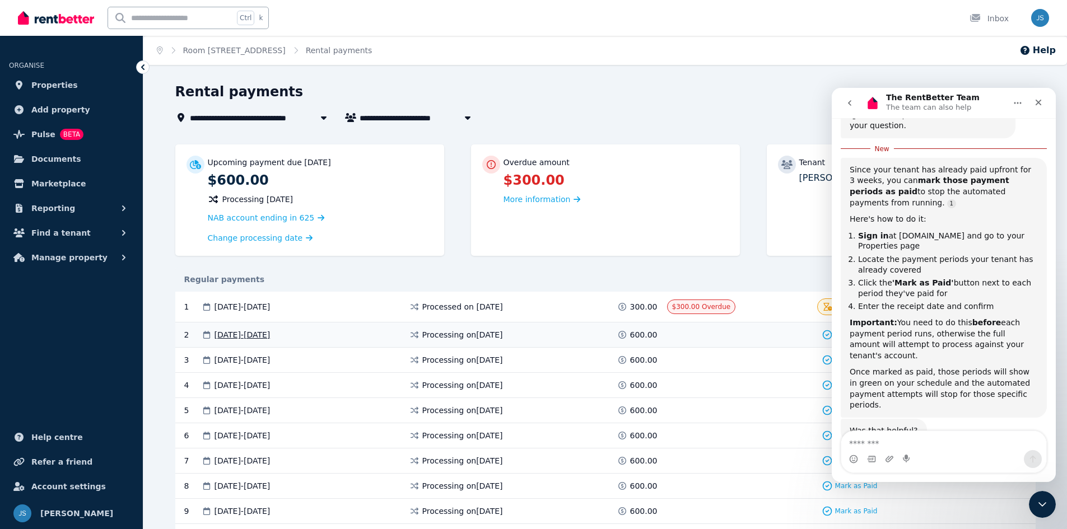
click at [271, 332] on span "[DATE] - [DATE]" at bounding box center [243, 334] width 56 height 11
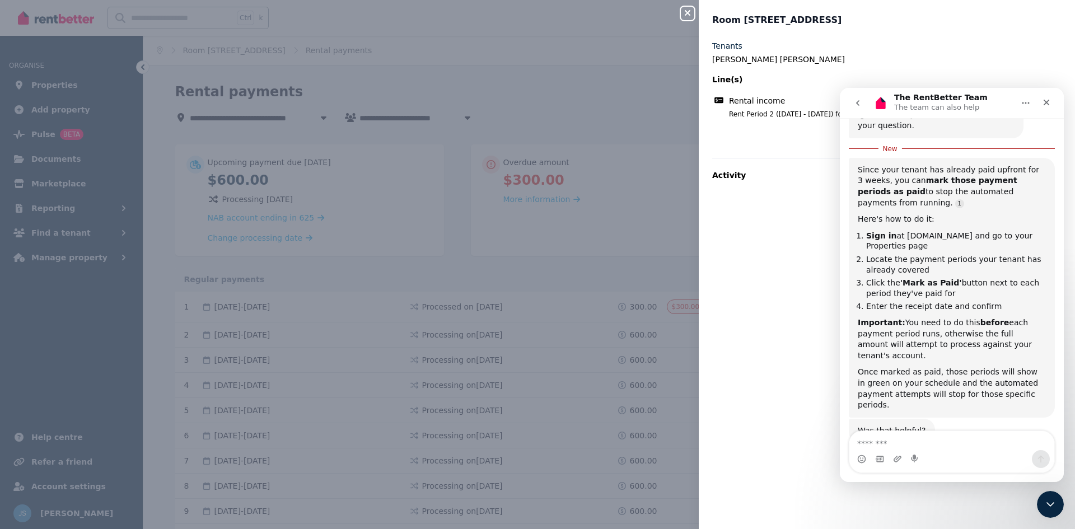
click at [933, 38] on div "Room 2/[GEOGRAPHIC_DATA], Lamington Tenants [PERSON_NAME] [PERSON_NAME] Begman …" at bounding box center [887, 264] width 376 height 529
click at [1028, 101] on icon "Home" at bounding box center [1026, 103] width 9 height 9
click at [1024, 78] on div "Line(s)" at bounding box center [887, 79] width 350 height 11
click at [1050, 101] on icon "Close" at bounding box center [1046, 102] width 9 height 9
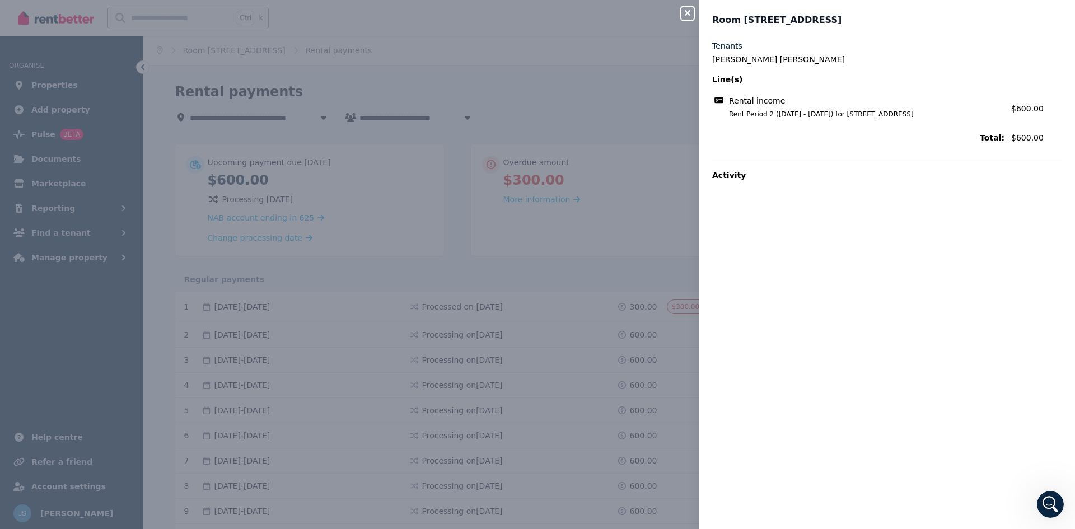
click at [694, 10] on icon "button" at bounding box center [687, 12] width 13 height 9
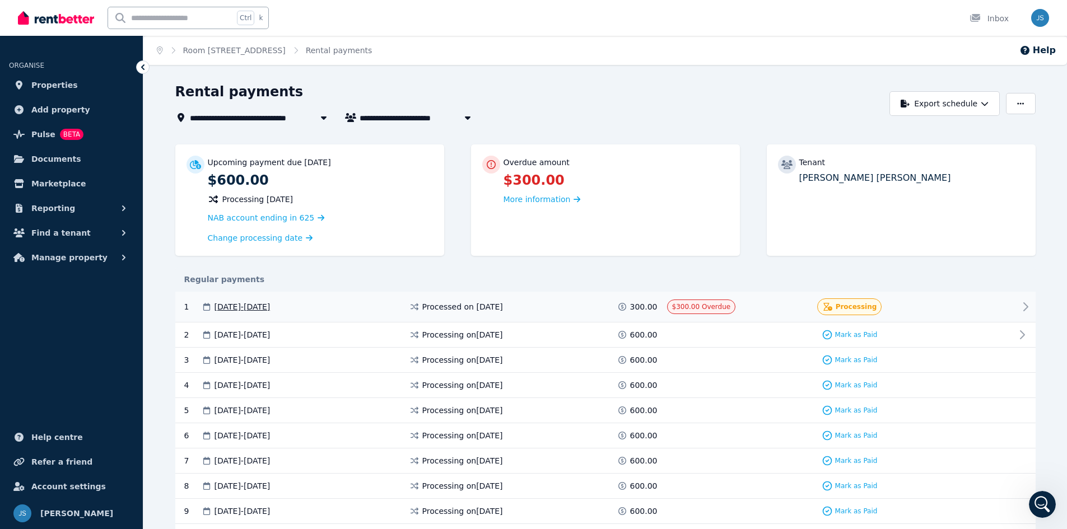
click at [271, 302] on span "[DATE] - [DATE]" at bounding box center [243, 306] width 56 height 11
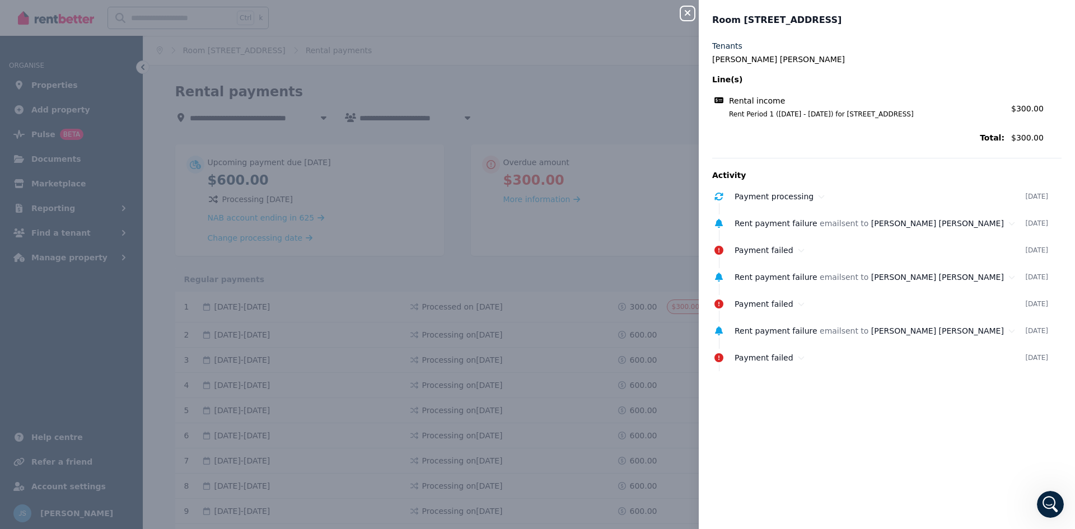
click at [745, 101] on span "Rental income" at bounding box center [757, 100] width 56 height 11
click at [722, 101] on icon at bounding box center [718, 100] width 13 height 8
click at [754, 111] on span "Rent Period 1 ([DATE] - [DATE]) for [STREET_ADDRESS]" at bounding box center [860, 114] width 289 height 9
click at [836, 118] on span "Rent Period 1 ([DATE] - [DATE]) for [STREET_ADDRESS]" at bounding box center [860, 114] width 289 height 9
click at [682, 11] on icon "button" at bounding box center [687, 12] width 13 height 9
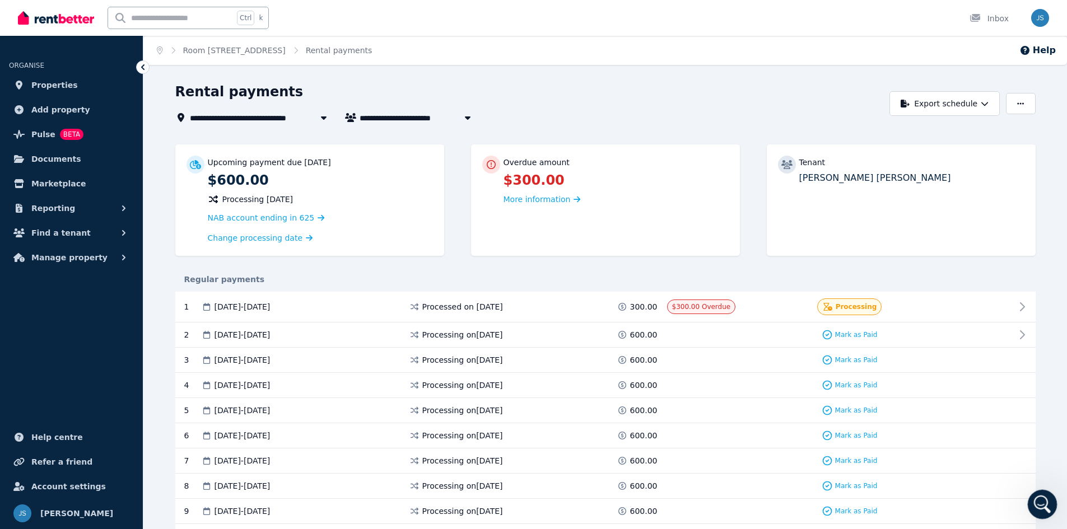
click at [1038, 505] on icon "Open Intercom Messenger" at bounding box center [1041, 503] width 18 height 18
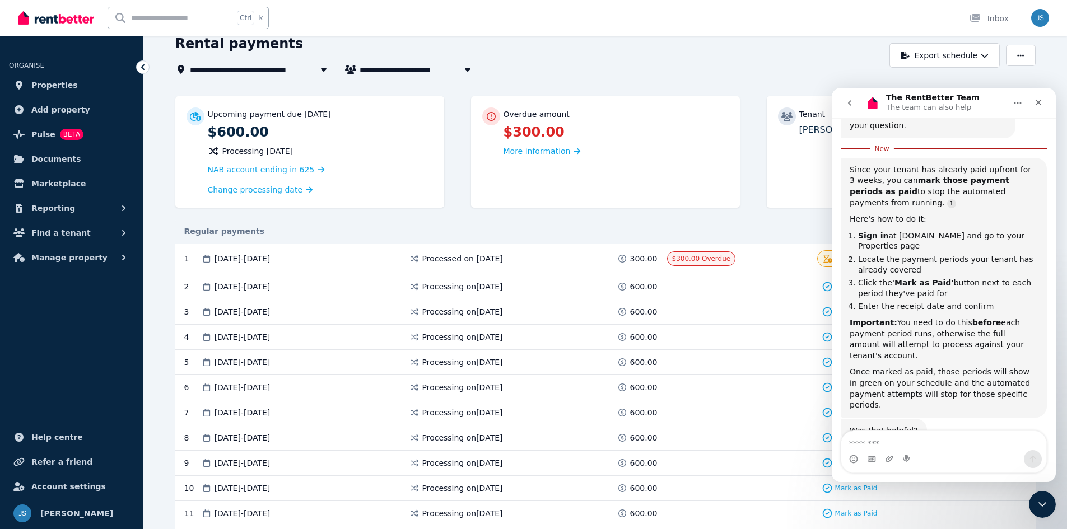
scroll to position [185, 0]
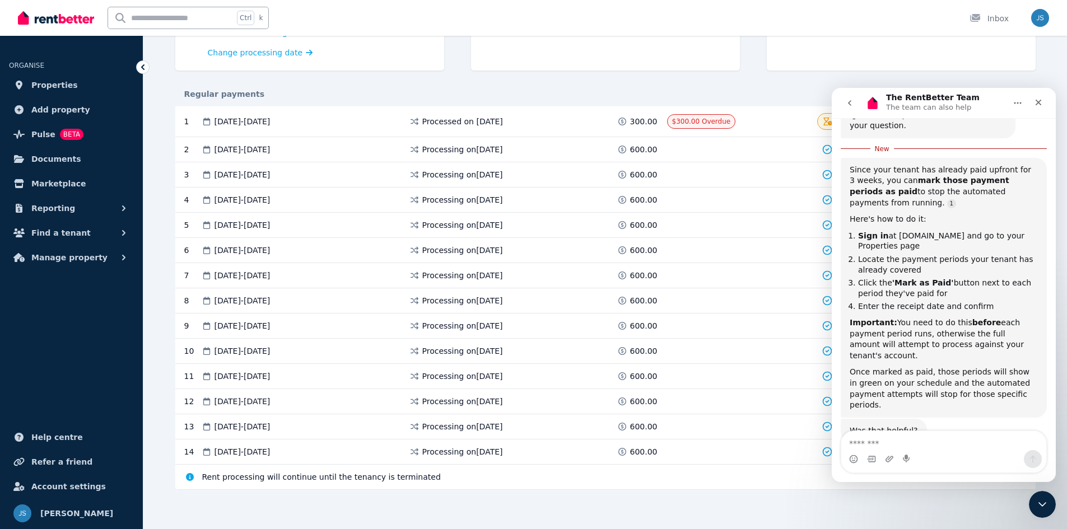
click at [527, 504] on div "Upcoming payment due [DATE] $600.00 Processing [DATE] NAB account ending in 625…" at bounding box center [605, 234] width 860 height 551
click at [1032, 93] on div "Close" at bounding box center [1038, 102] width 20 height 20
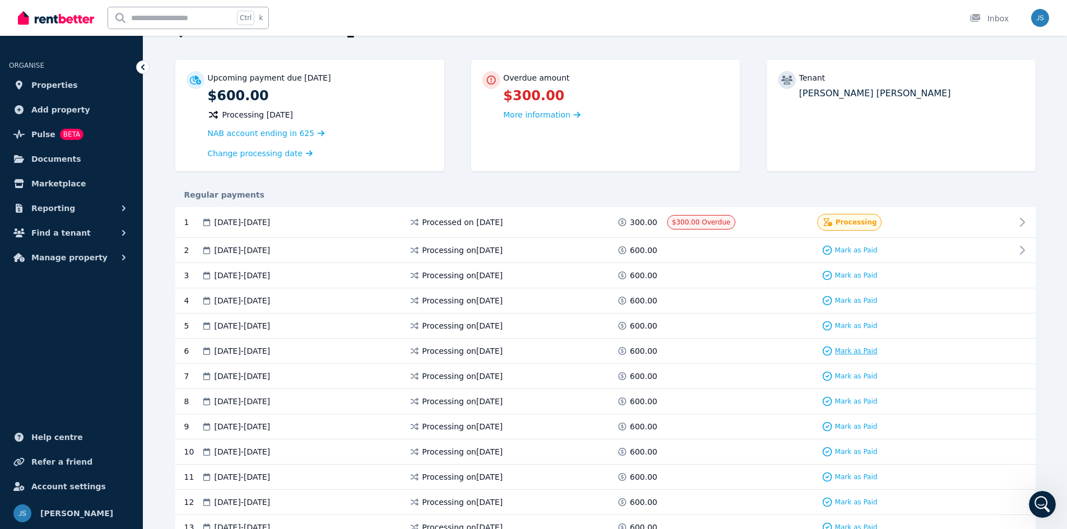
scroll to position [73, 0]
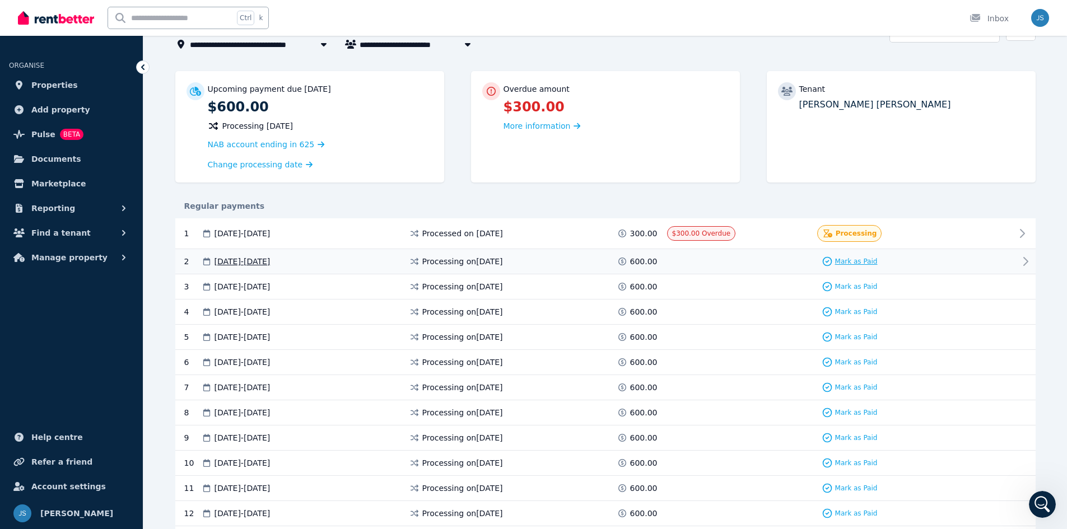
click at [847, 262] on span "Mark as Paid" at bounding box center [856, 261] width 43 height 9
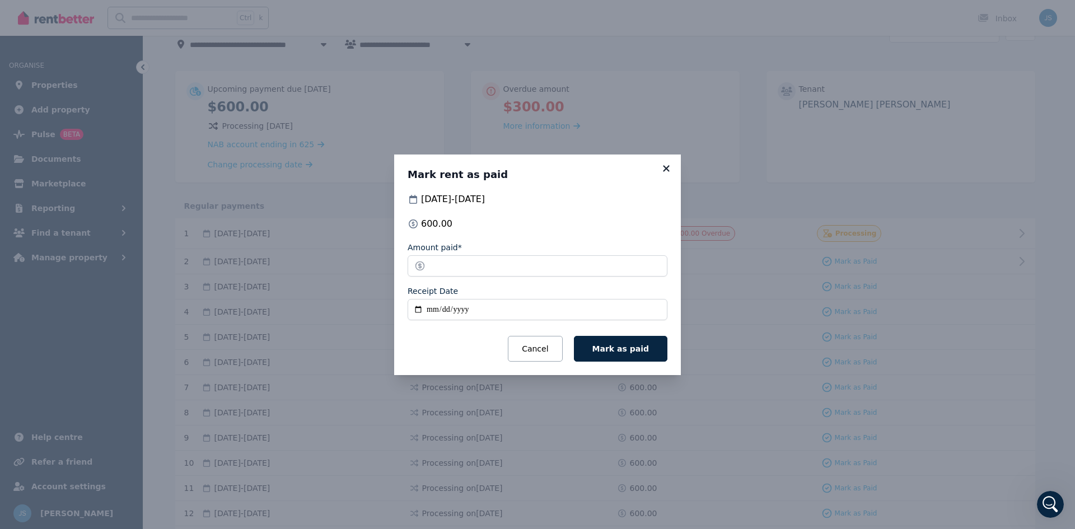
click at [661, 168] on icon at bounding box center [666, 169] width 11 height 10
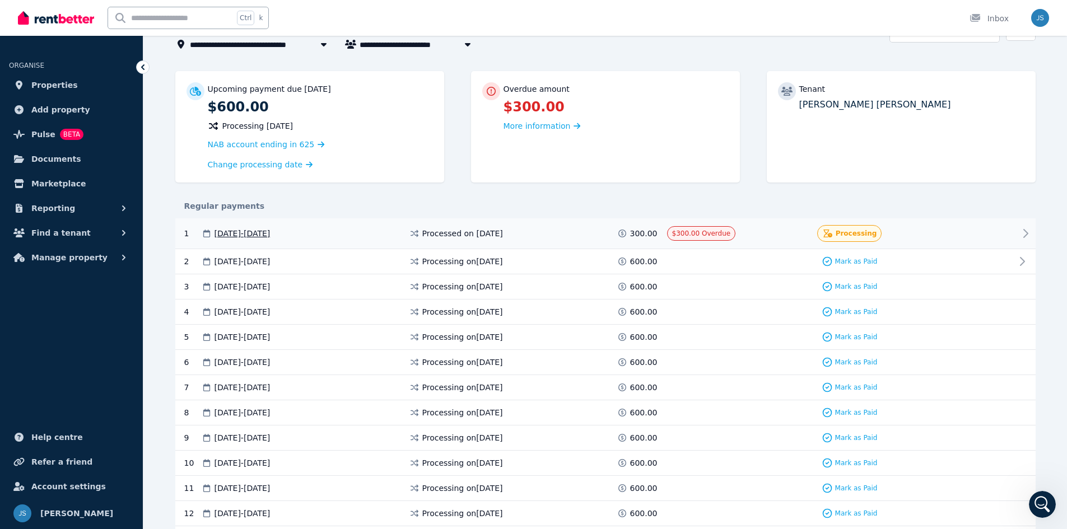
click at [858, 232] on span "Processing" at bounding box center [856, 233] width 41 height 9
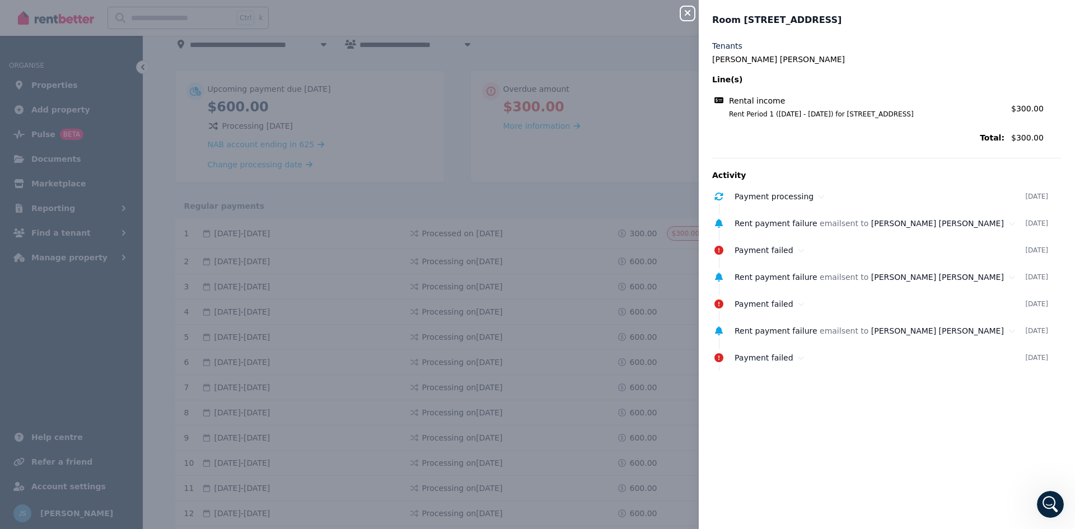
click at [691, 16] on icon "button" at bounding box center [688, 13] width 6 height 6
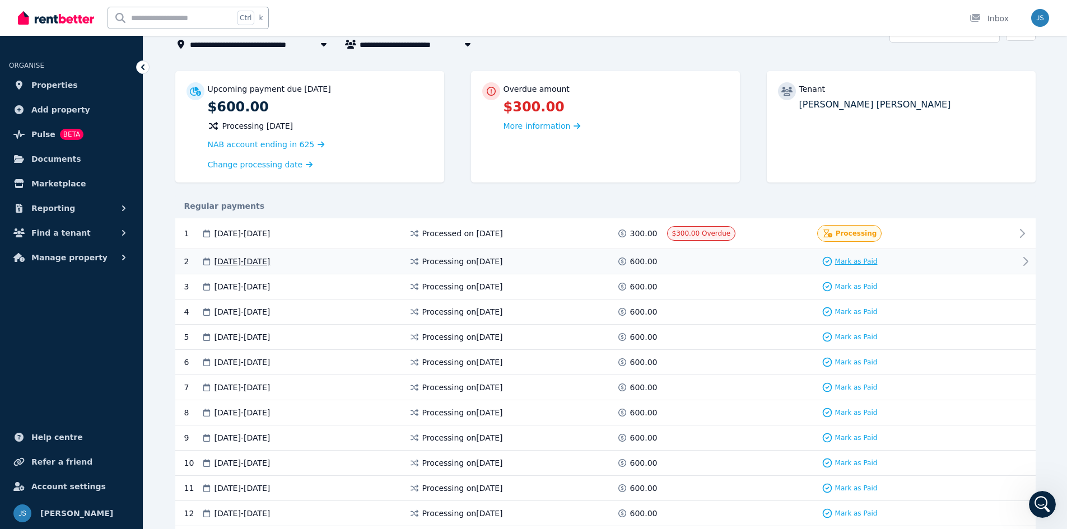
click at [851, 262] on span "Mark as Paid" at bounding box center [856, 261] width 43 height 9
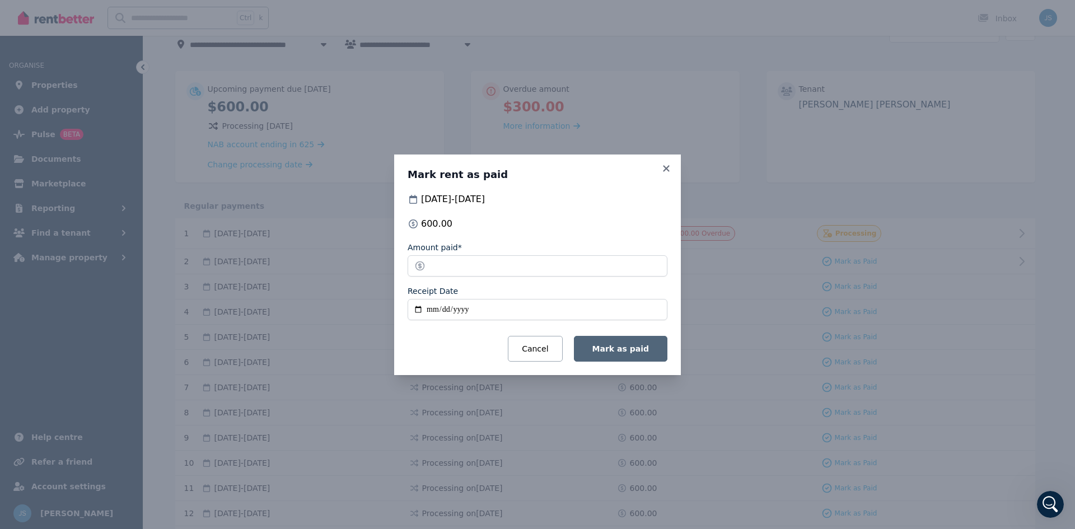
click at [617, 350] on span "Mark as paid" at bounding box center [621, 348] width 57 height 9
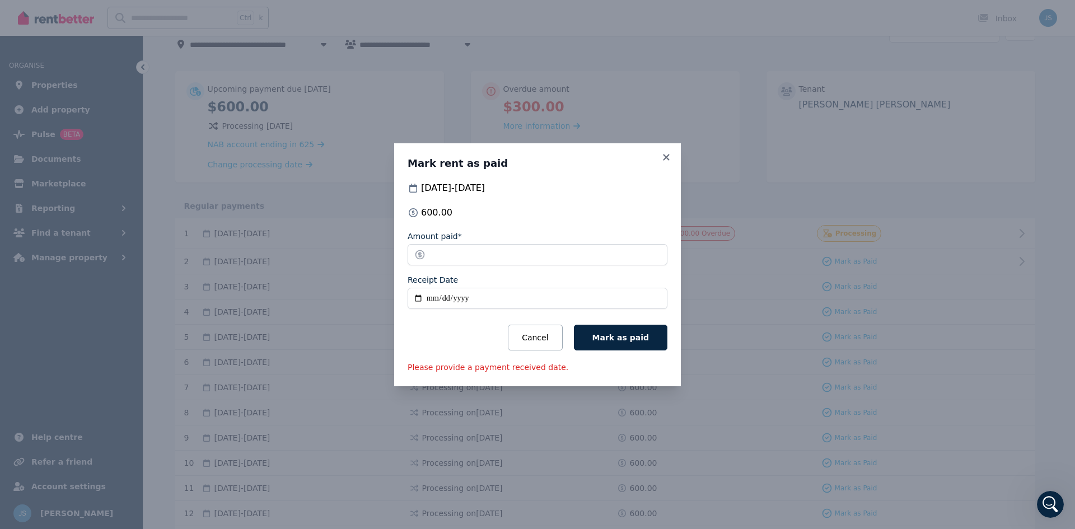
click at [417, 300] on input "Receipt Date" at bounding box center [538, 298] width 260 height 21
type input "**********"
click at [622, 333] on span "Mark as paid" at bounding box center [621, 337] width 57 height 9
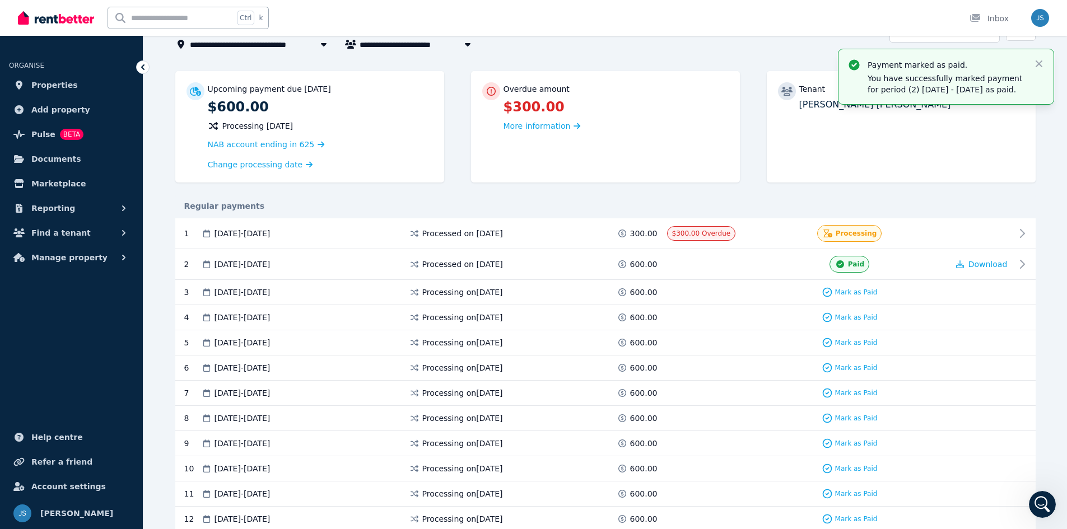
click at [665, 176] on div "Overdue amount $300.00 More information" at bounding box center [605, 126] width 269 height 111
click at [844, 233] on span "Processing" at bounding box center [856, 233] width 41 height 9
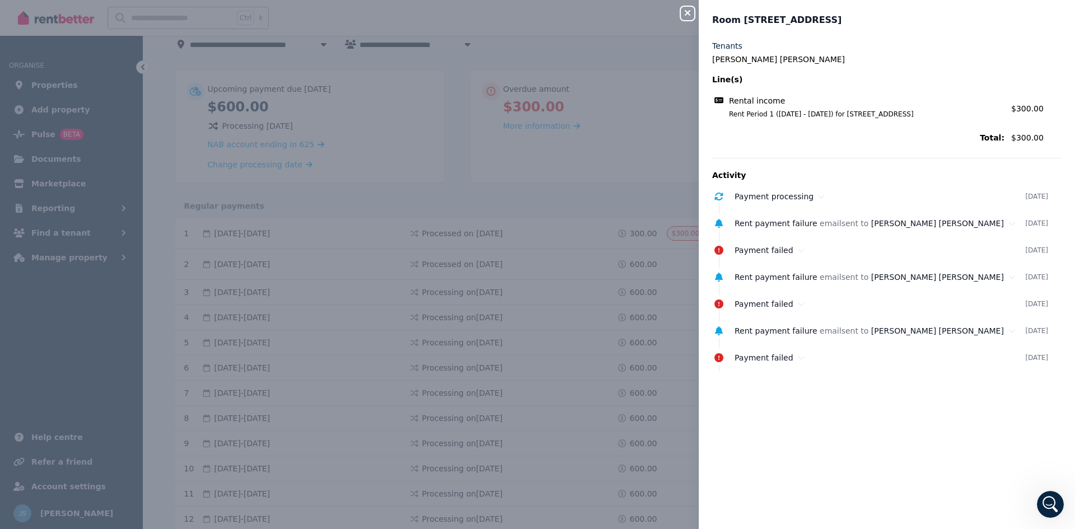
click at [687, 13] on icon "button" at bounding box center [687, 12] width 13 height 9
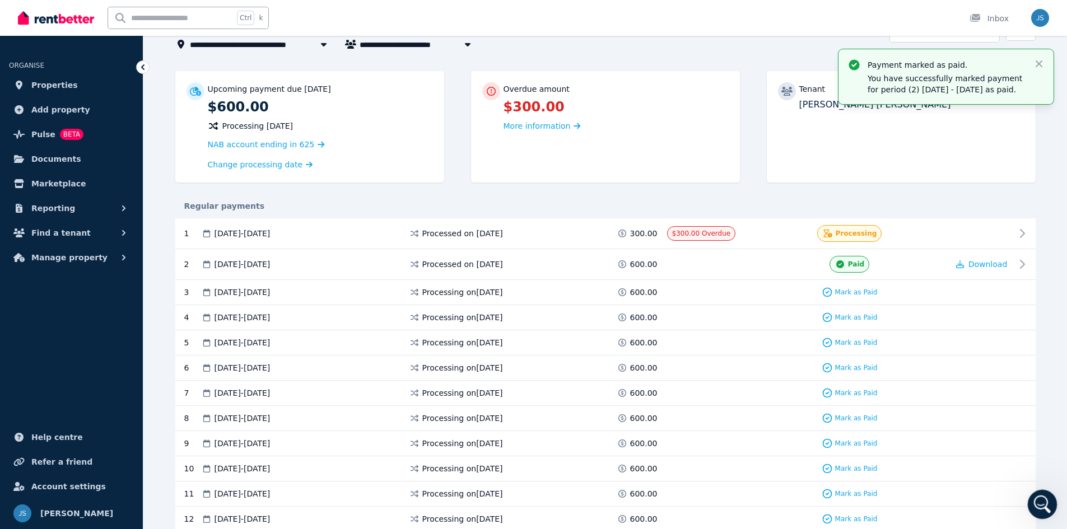
click at [1044, 499] on icon "Open Intercom Messenger" at bounding box center [1041, 503] width 18 height 18
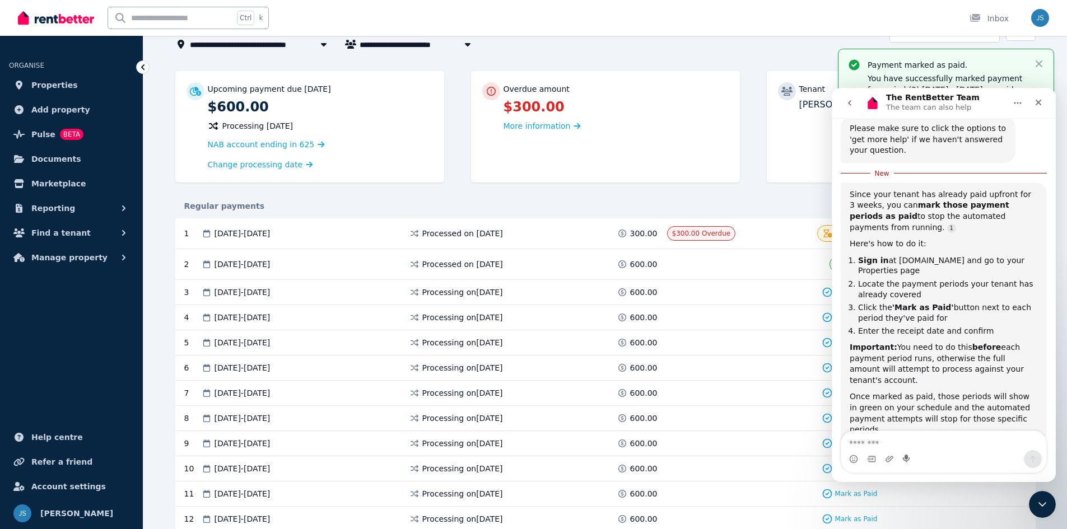
scroll to position [228, 0]
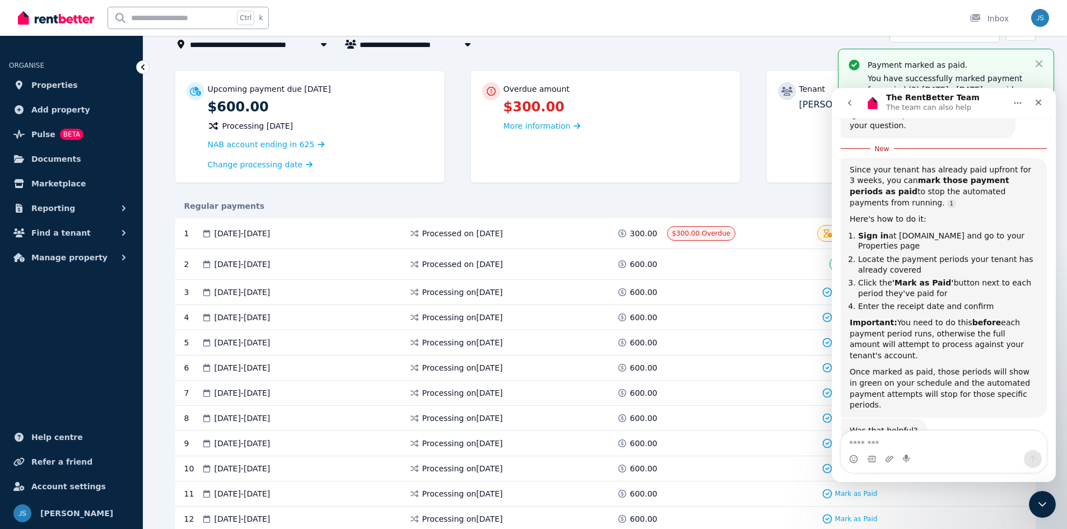
click at [905, 442] on textarea "Message…" at bounding box center [943, 440] width 205 height 19
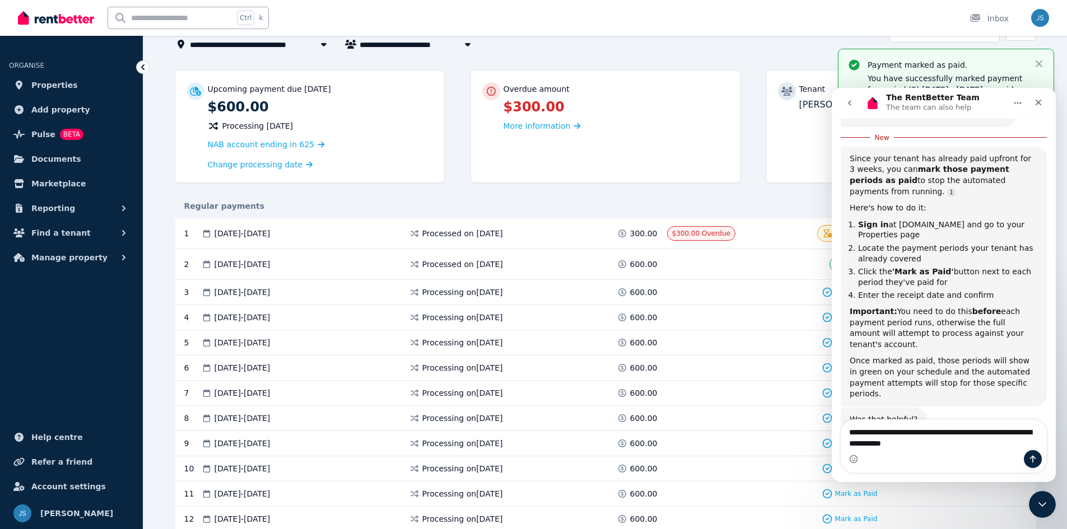
click at [1009, 434] on textarea "**********" at bounding box center [943, 435] width 205 height 30
type textarea "**********"
click at [1029, 452] on button "Send a message…" at bounding box center [1033, 459] width 18 height 18
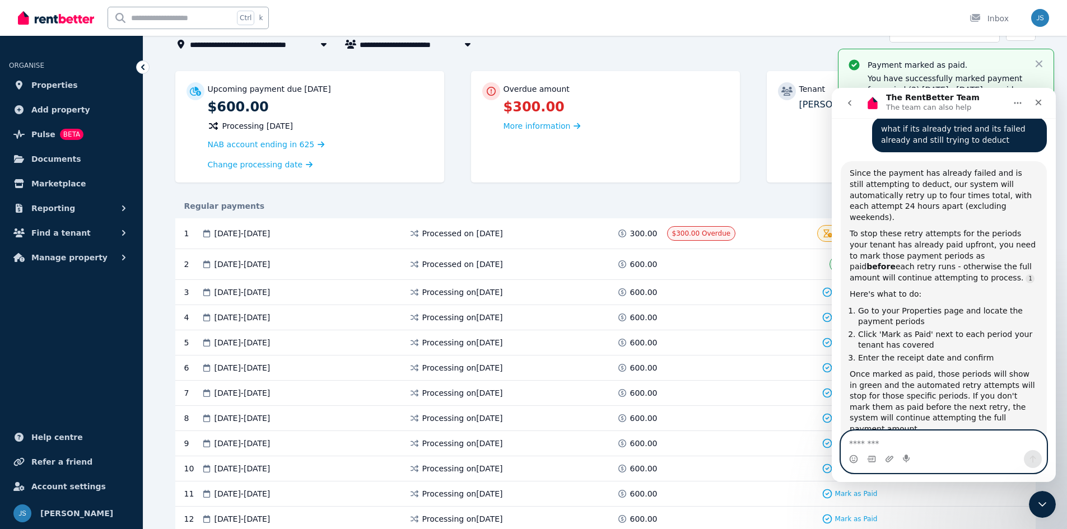
scroll to position [545, 0]
click at [914, 437] on textarea "Message…" at bounding box center [943, 440] width 205 height 19
type textarea "**********"
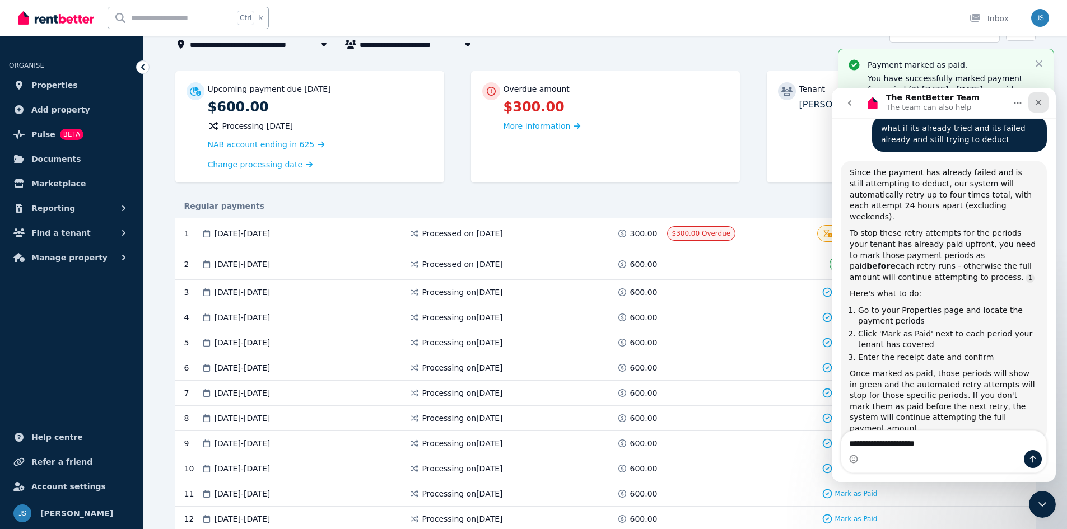
click at [1039, 104] on icon "Close" at bounding box center [1039, 103] width 6 height 6
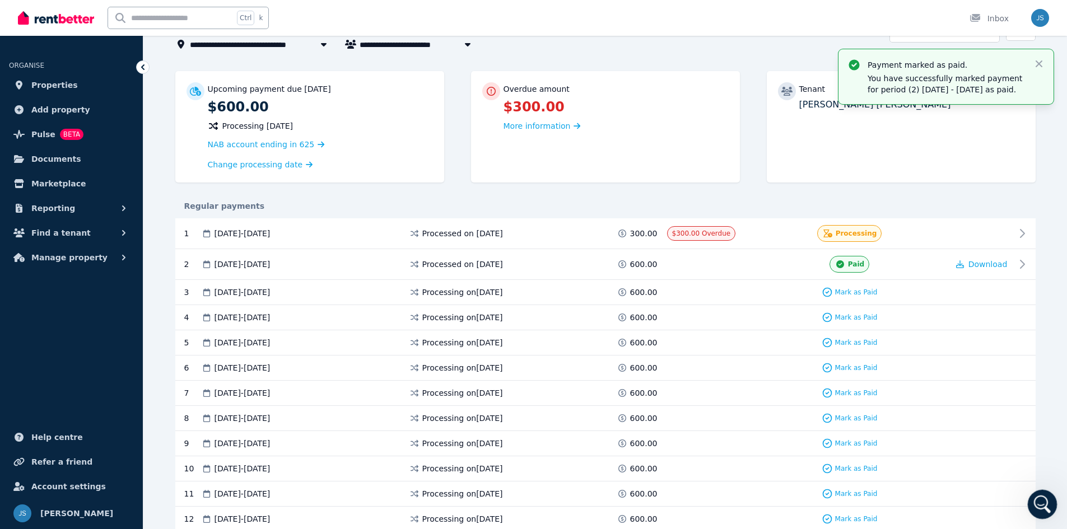
click at [1039, 501] on icon "Open Intercom Messenger" at bounding box center [1041, 503] width 18 height 18
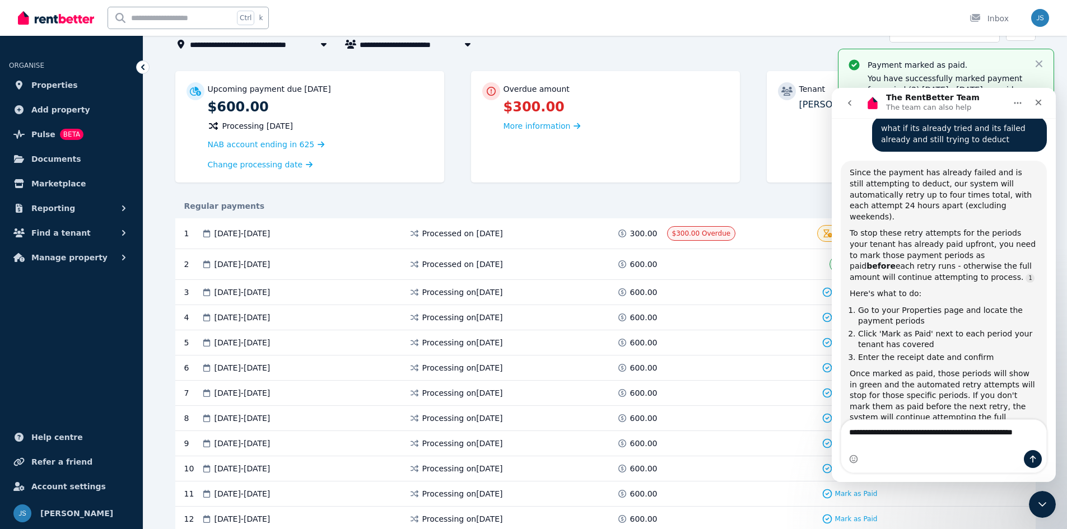
scroll to position [558, 0]
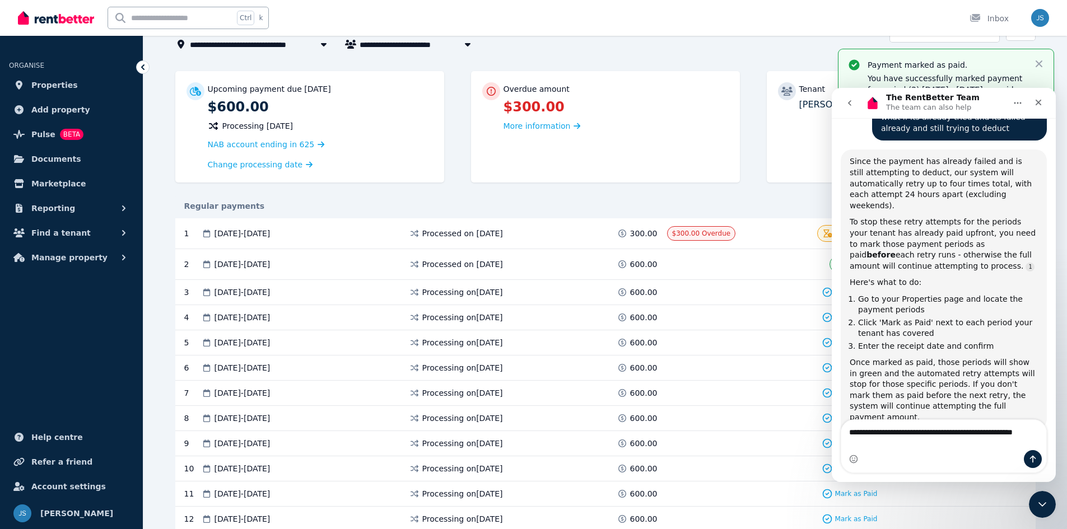
type textarea "**********"
click at [1031, 457] on icon "Send a message…" at bounding box center [1032, 459] width 9 height 9
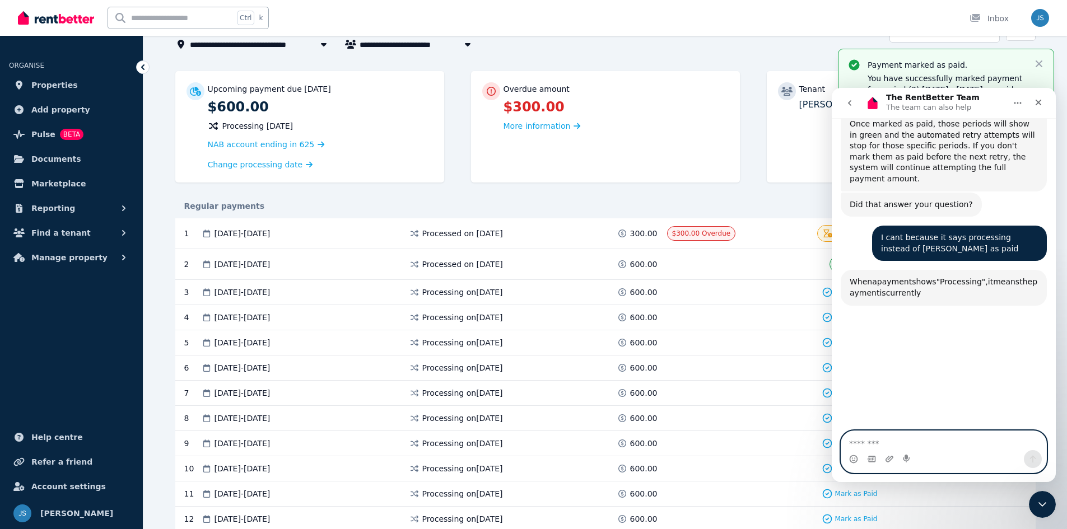
scroll to position [847, 0]
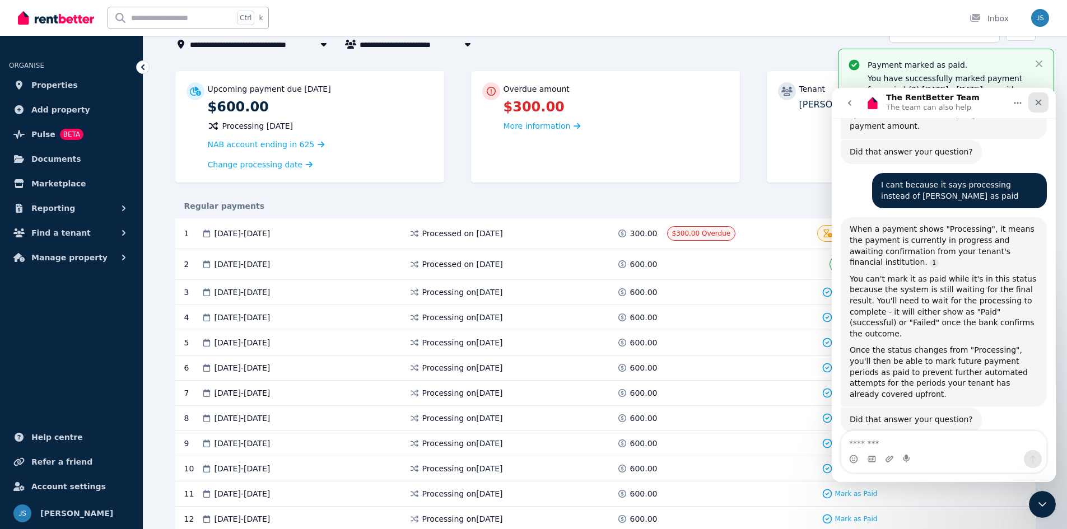
click at [1045, 105] on div "Close" at bounding box center [1038, 102] width 20 height 20
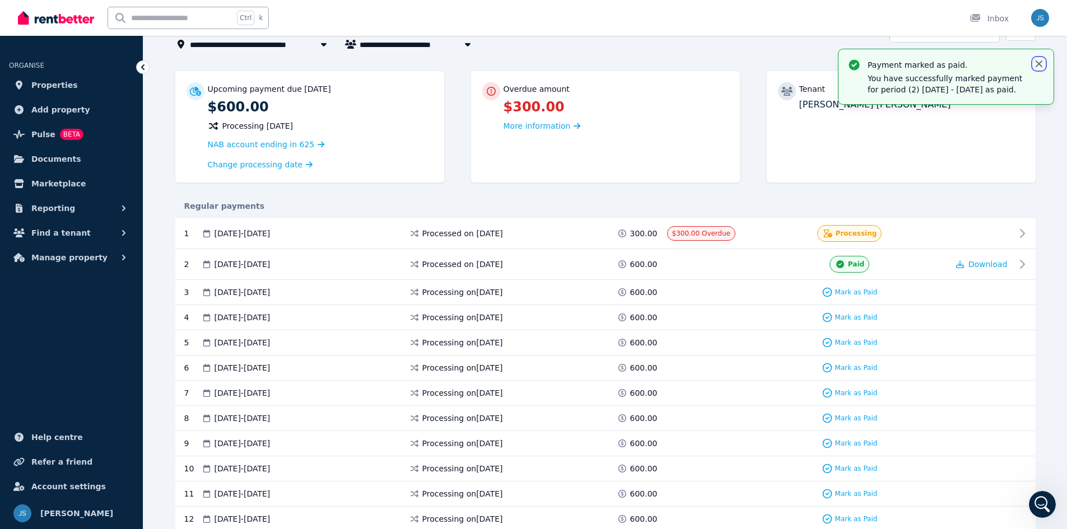
click at [1041, 65] on icon "button" at bounding box center [1039, 63] width 7 height 7
